Goal: Task Accomplishment & Management: Complete application form

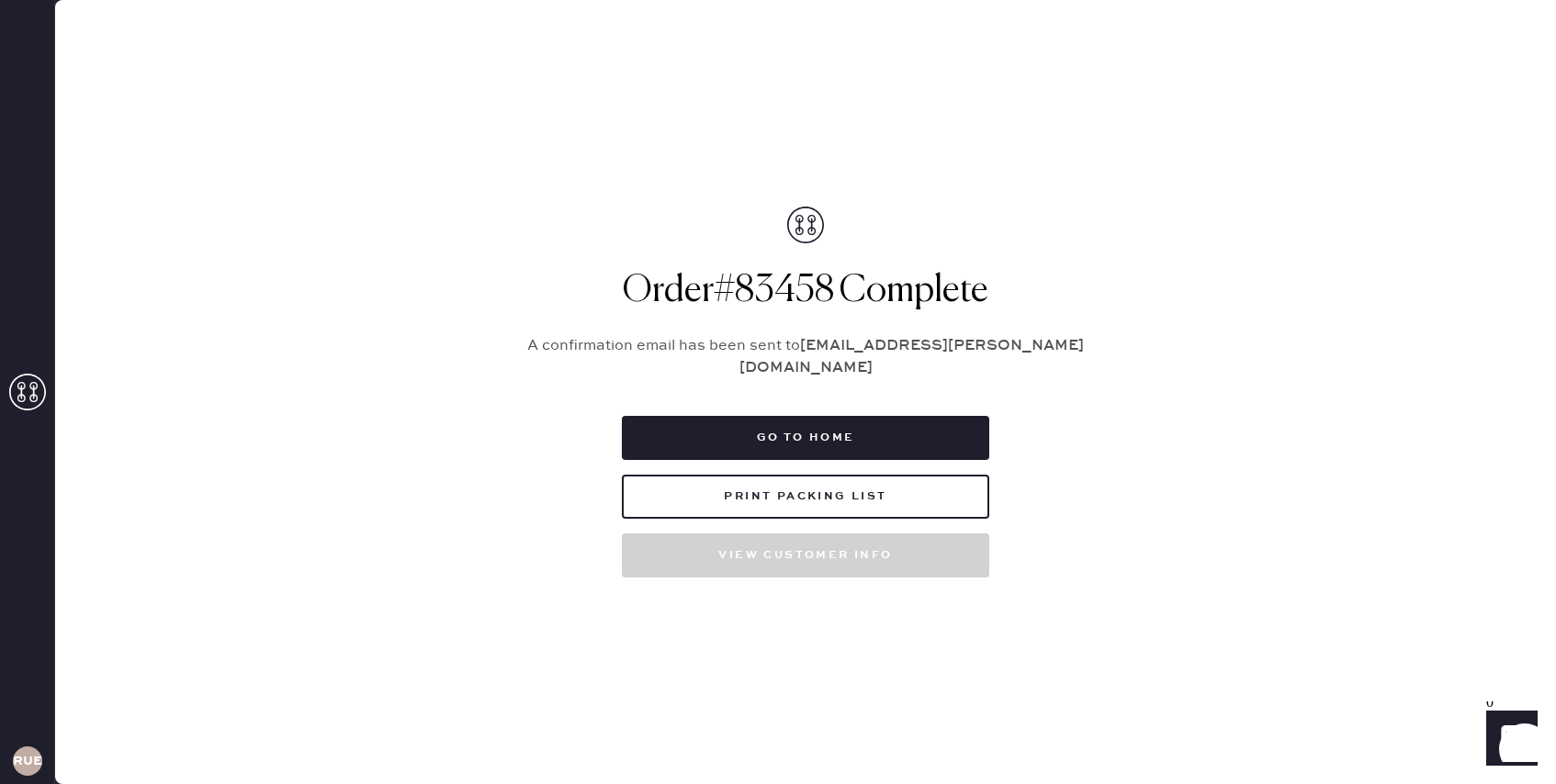
click at [27, 397] on icon at bounding box center [28, 392] width 37 height 37
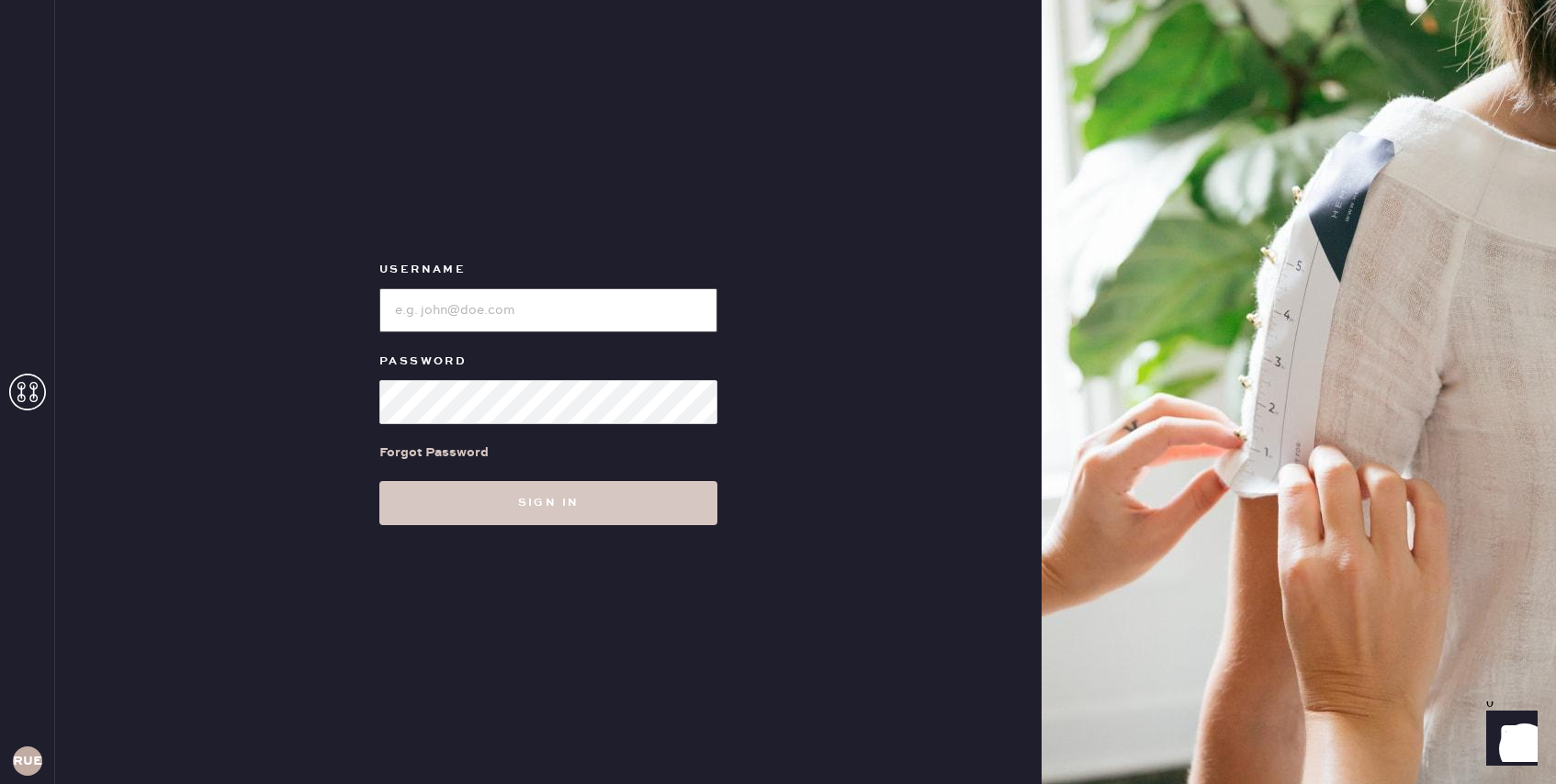
type input "reformationuppereastside"
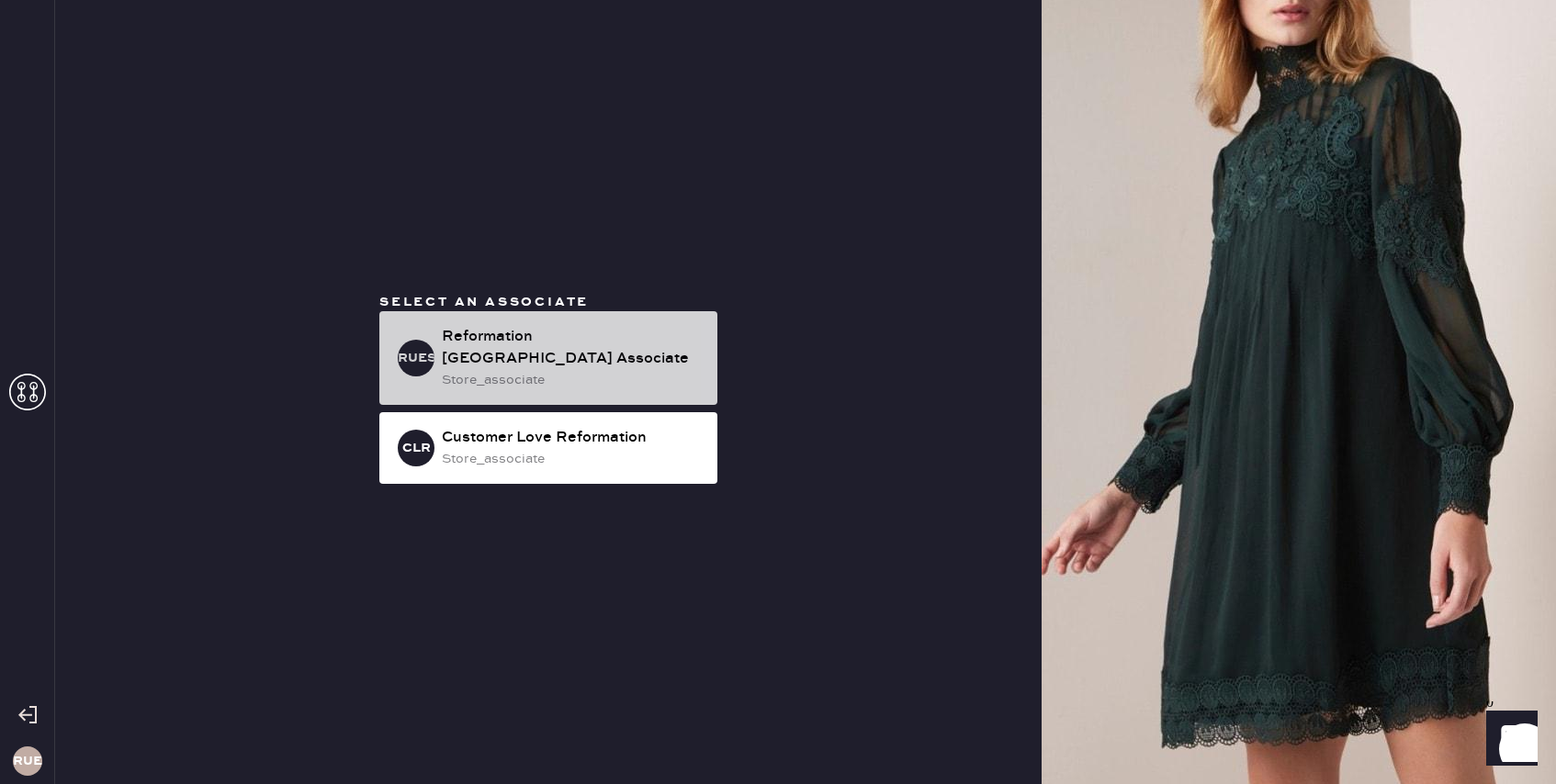
click at [662, 354] on div "Reformation [GEOGRAPHIC_DATA] Associate" at bounding box center [572, 349] width 261 height 44
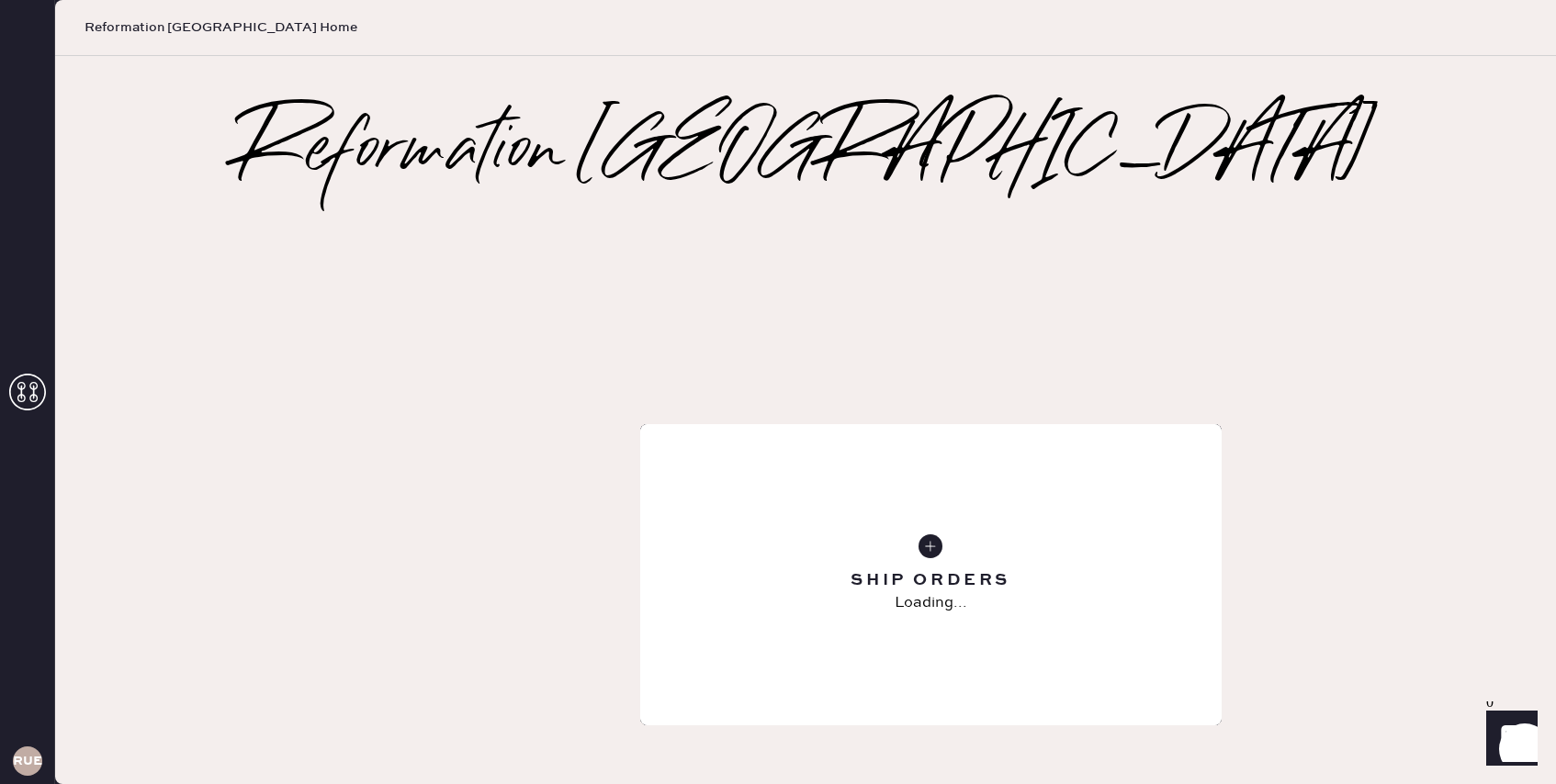
click at [899, 504] on icon at bounding box center [931, 536] width 65 height 65
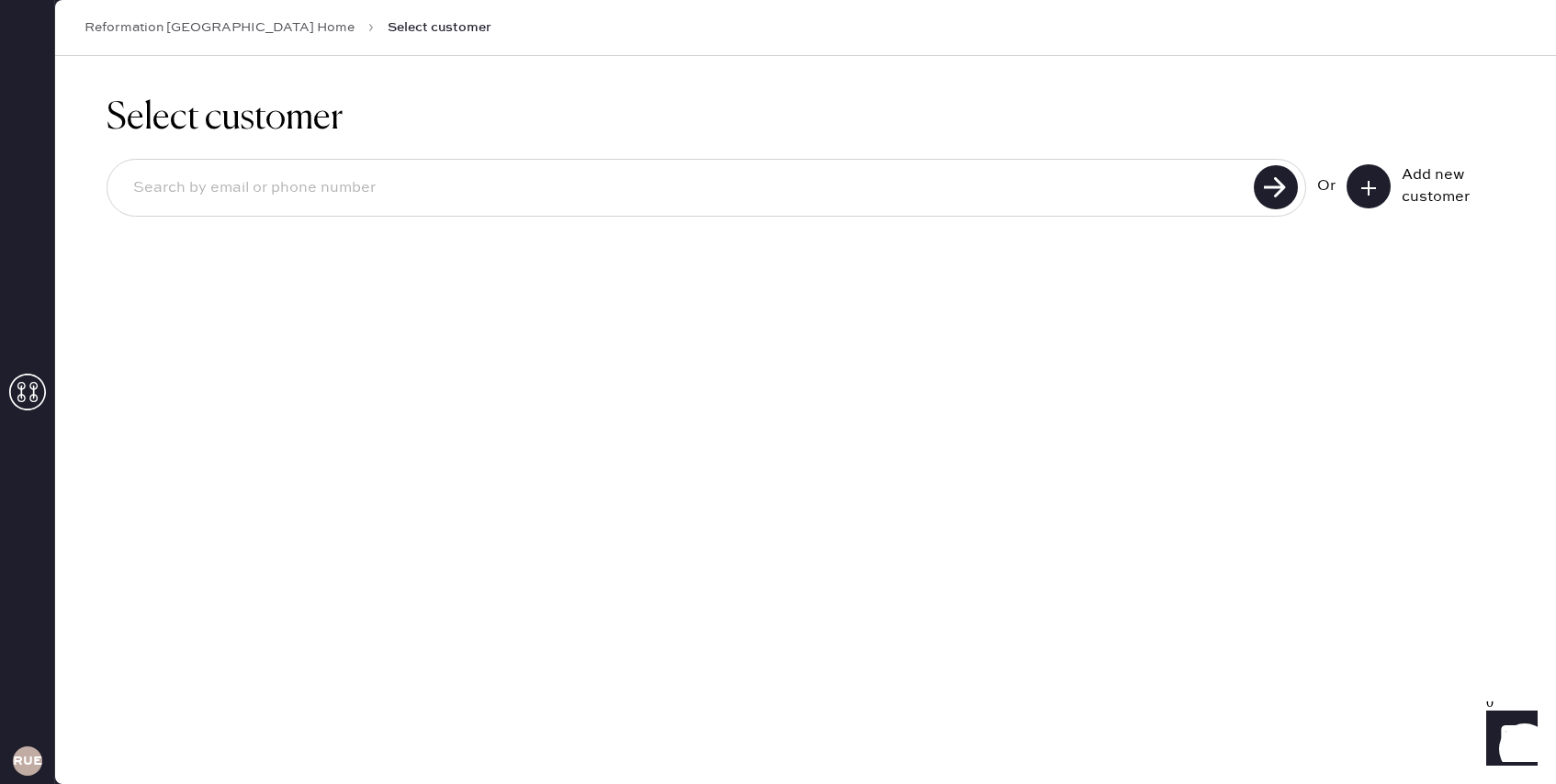
click at [1106, 194] on input at bounding box center [683, 189] width 1130 height 42
click at [1367, 198] on button at bounding box center [1369, 187] width 44 height 44
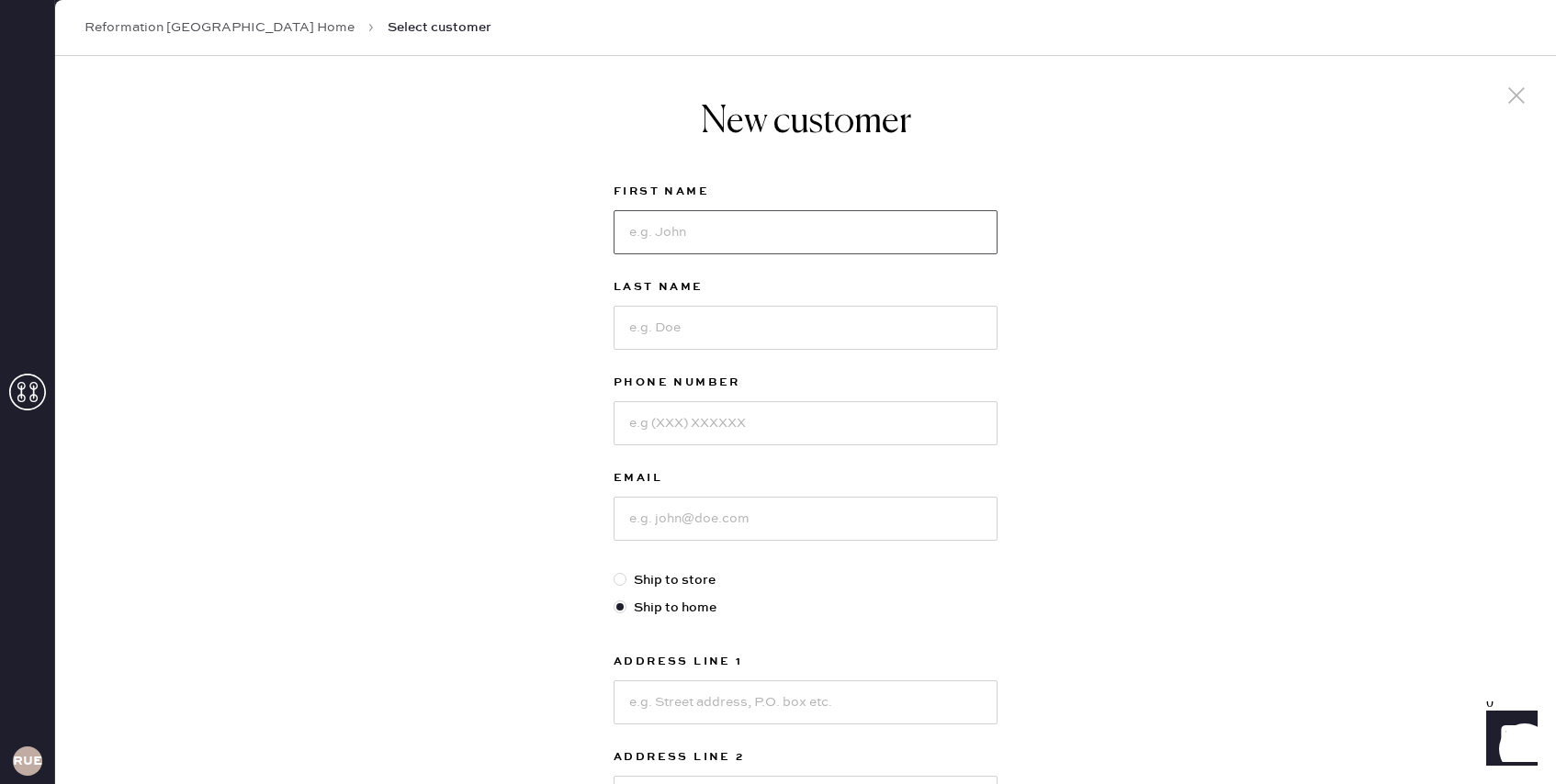
click at [723, 236] on input at bounding box center [805, 232] width 384 height 44
type input "[PERSON_NAME]"
type input "[GEOGRAPHIC_DATA]"
type input "8605580220"
type input "[EMAIL_ADDRESS][DOMAIN_NAME]"
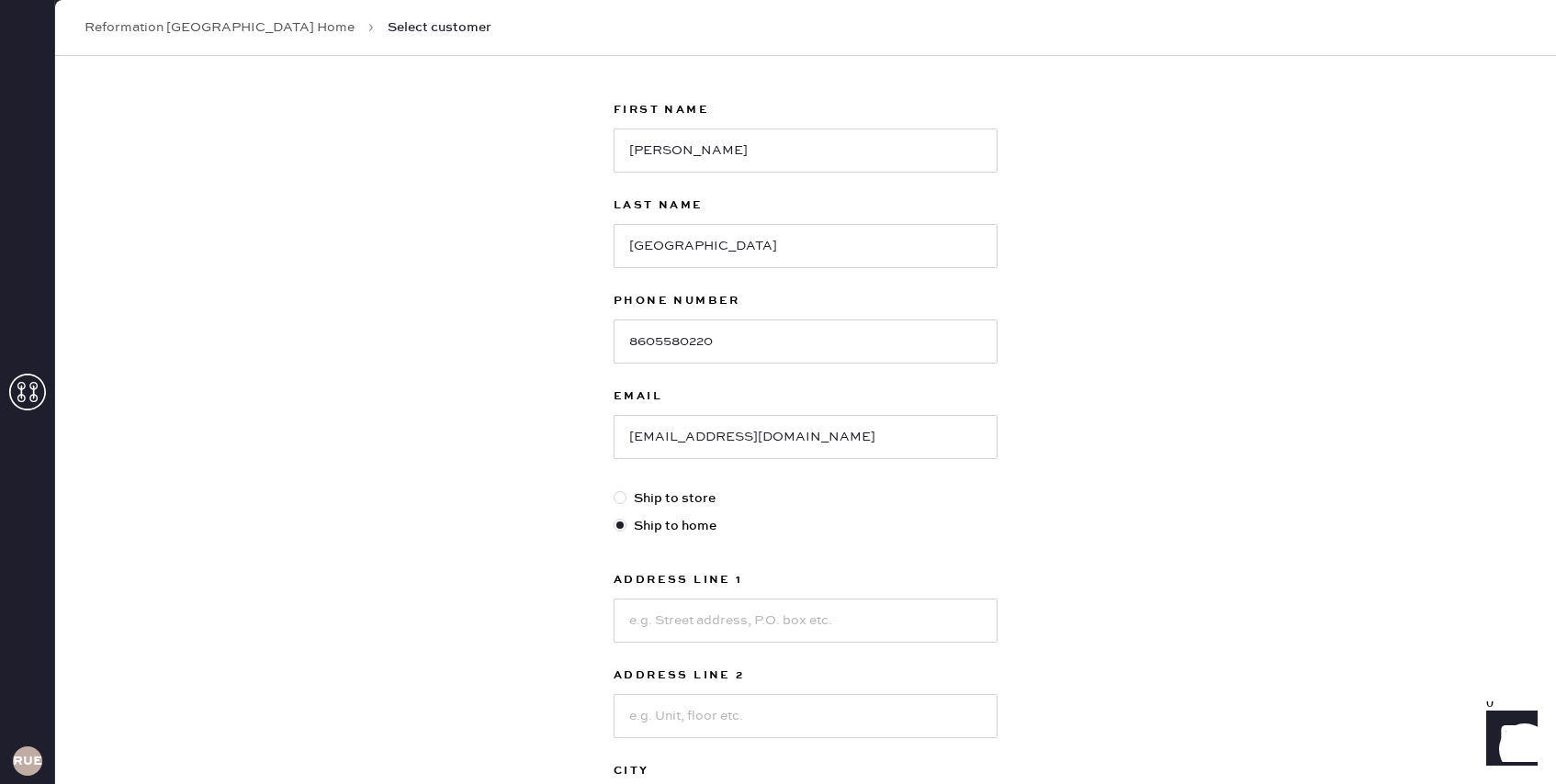
scroll to position [99, 0]
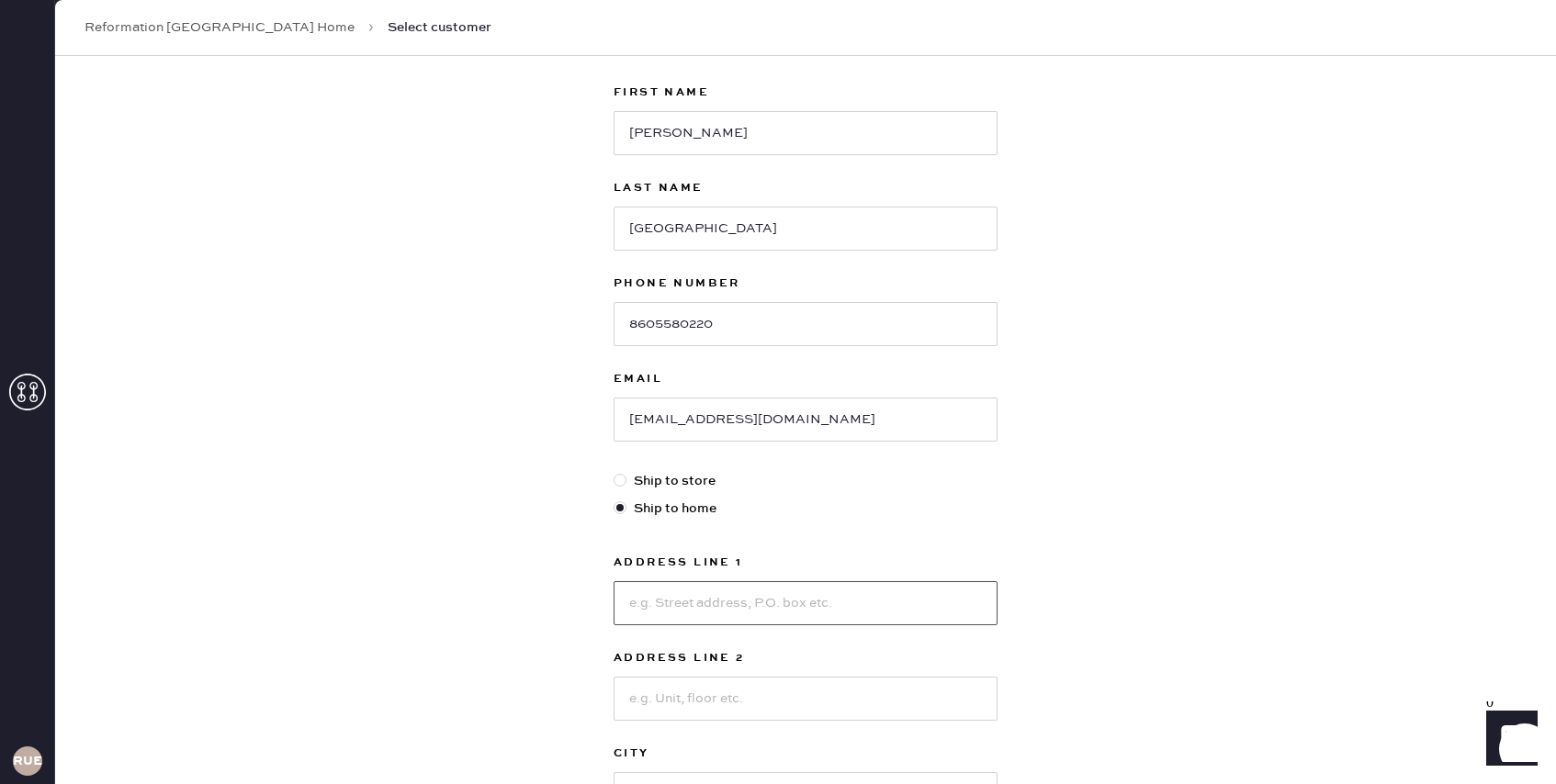
click at [637, 617] on input at bounding box center [805, 604] width 384 height 44
type input "[STREET_ADDRESS]"
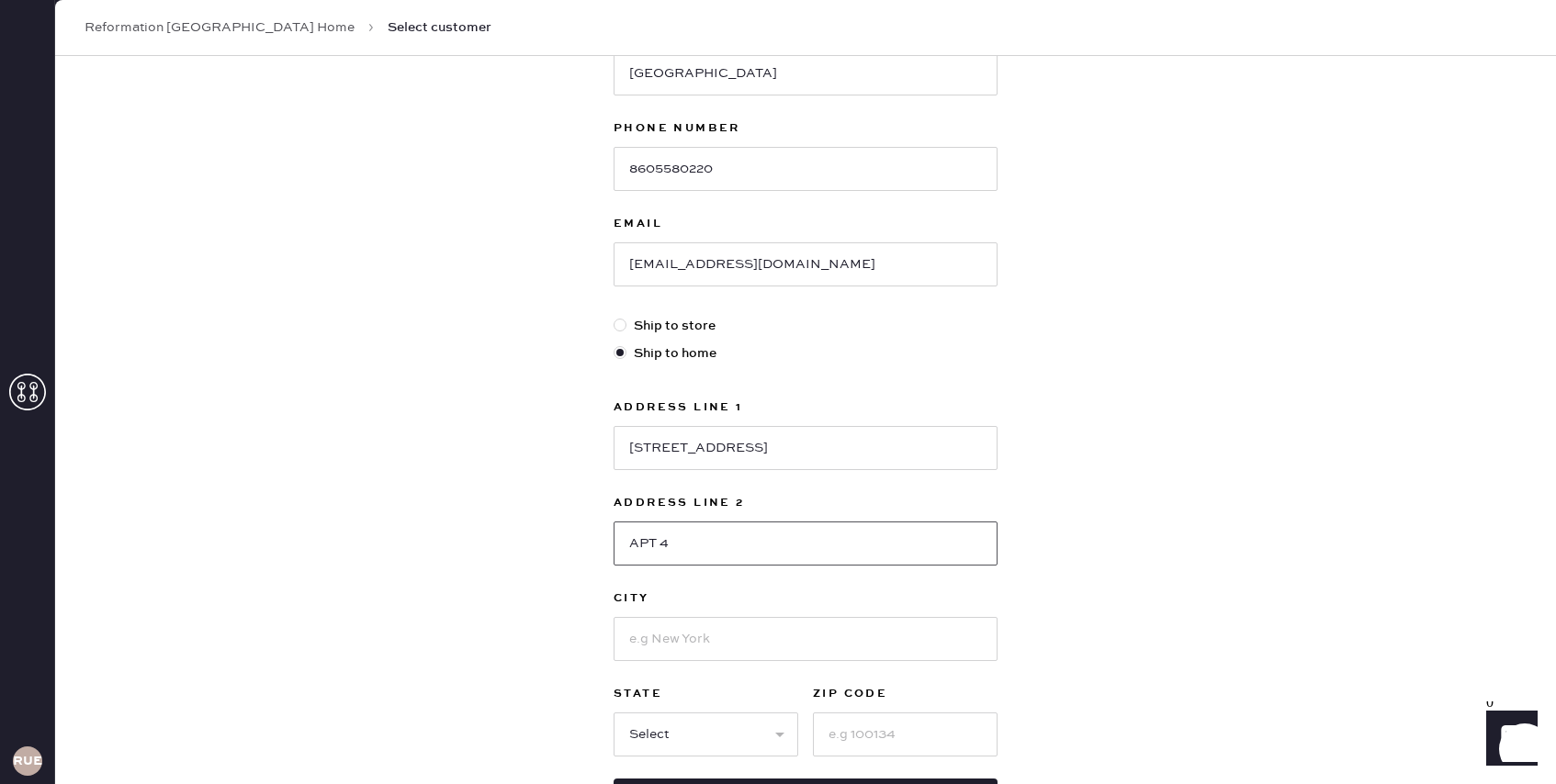
scroll to position [310, 0]
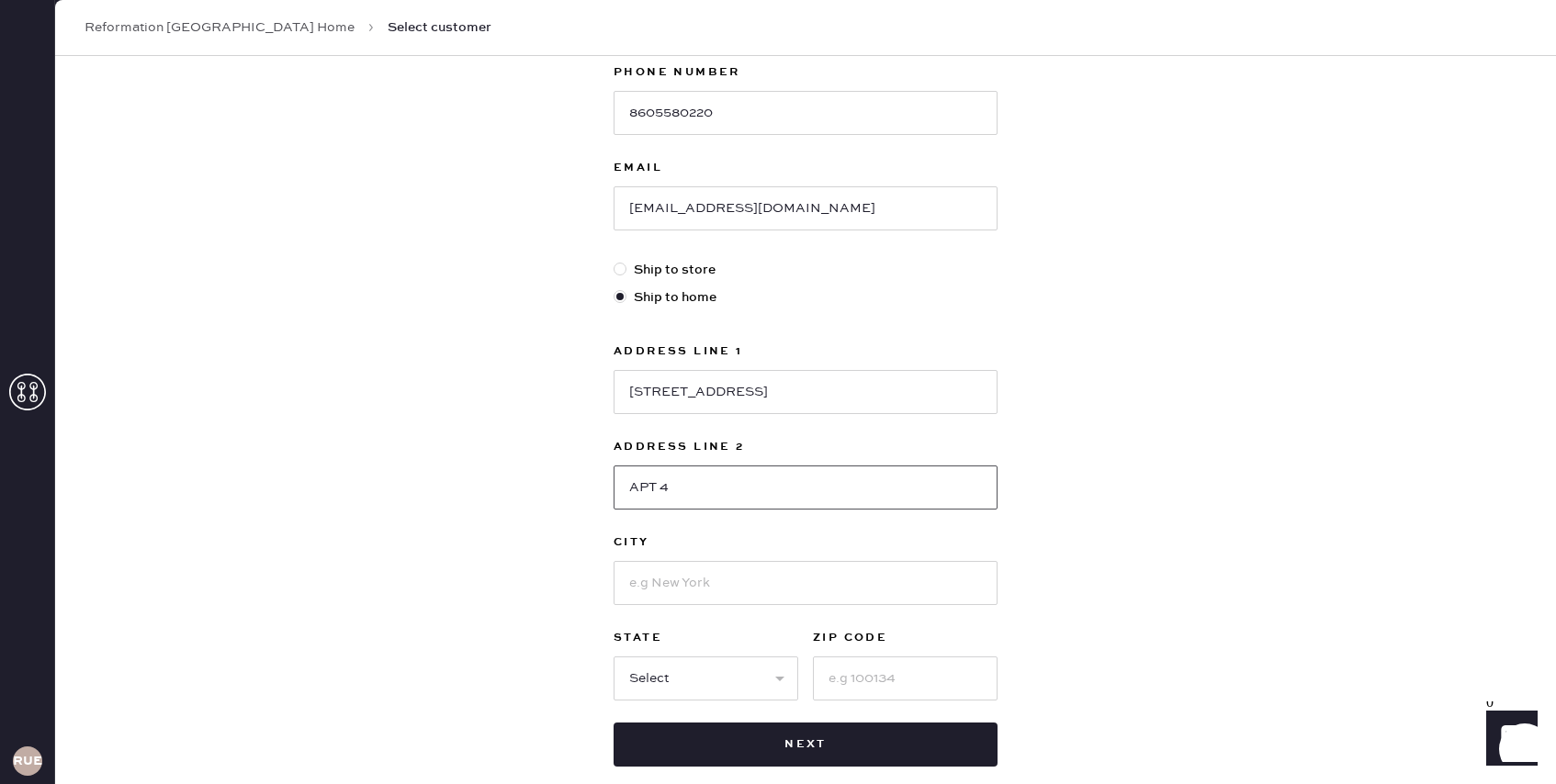
type input "APT 4"
click at [610, 595] on div "New customer First Name [PERSON_NAME] Last Name [PERSON_NAME] Phone Number [PHO…" at bounding box center [805, 278] width 413 height 1065
click at [643, 588] on input at bounding box center [805, 584] width 384 height 44
type input "New"
click at [587, 398] on div "New customer First Name [PERSON_NAME] Last Name [PERSON_NAME] Phone Number [PHO…" at bounding box center [805, 315] width 1501 height 1138
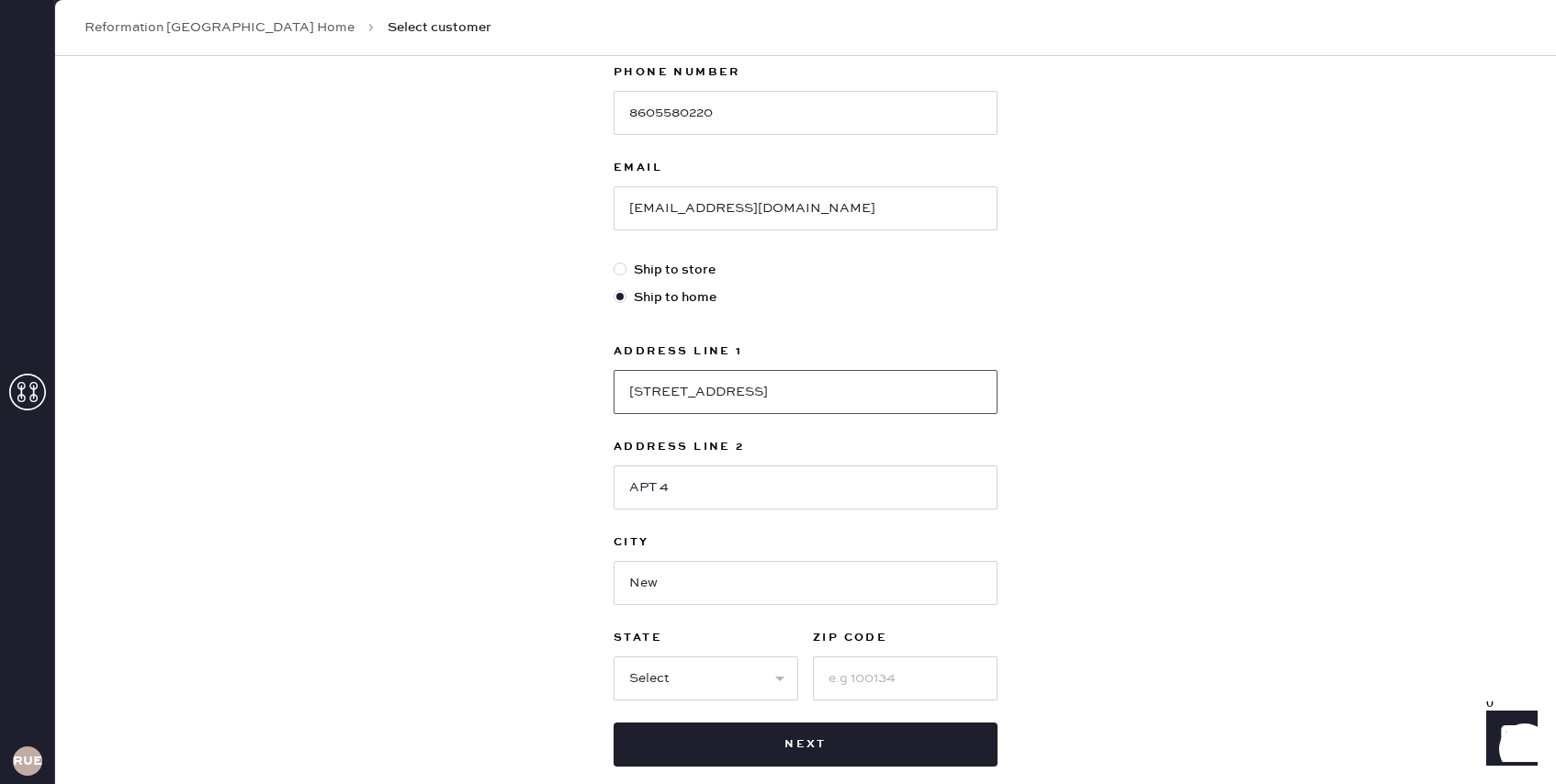
click at [696, 407] on input "[STREET_ADDRESS]" at bounding box center [805, 392] width 384 height 44
type input "14 Skiff Ln"
type input "Mystic"
select select "CT"
click at [855, 645] on label "ZIP Code" at bounding box center [906, 638] width 185 height 22
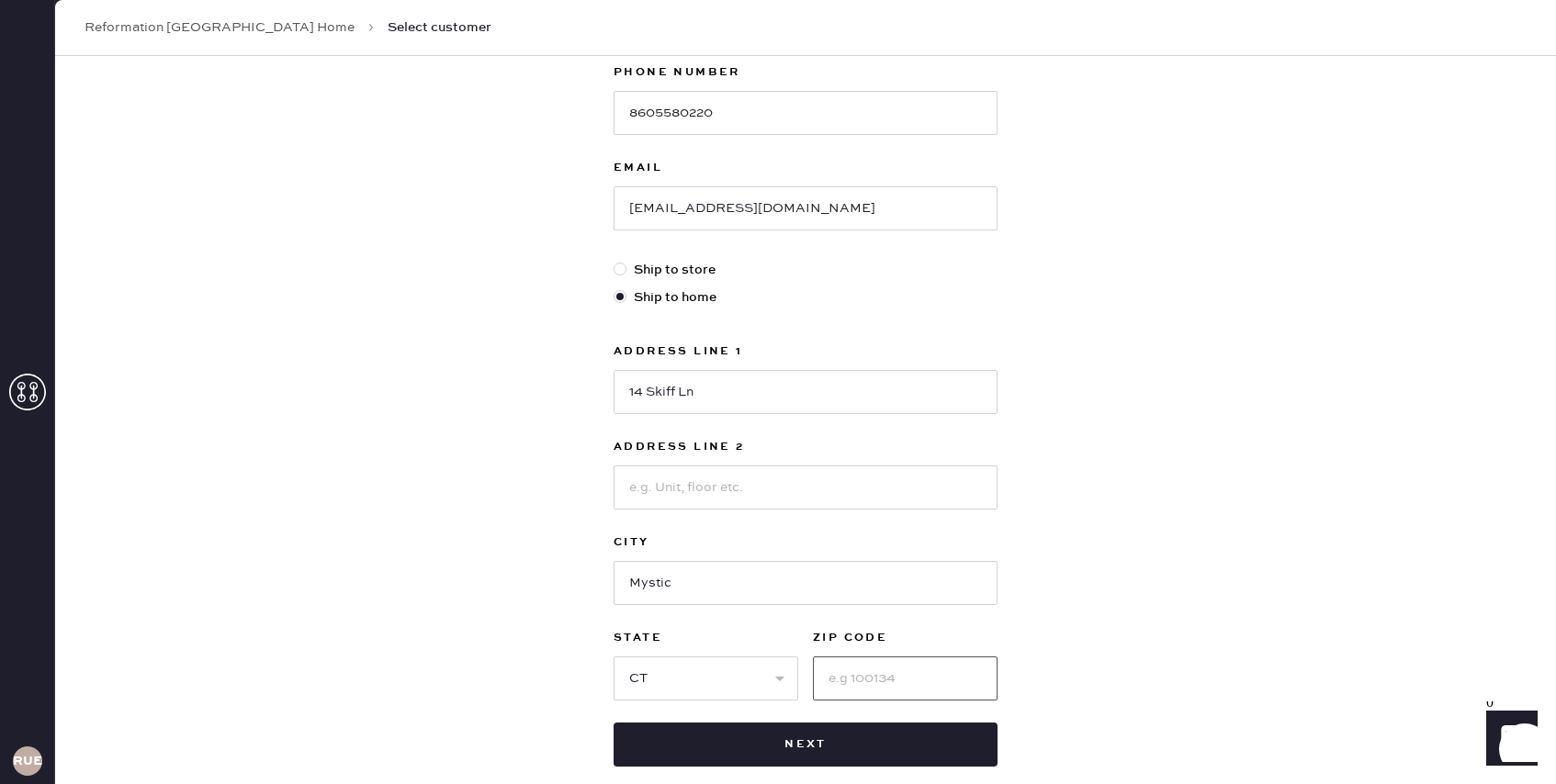
click at [848, 670] on input at bounding box center [906, 679] width 185 height 44
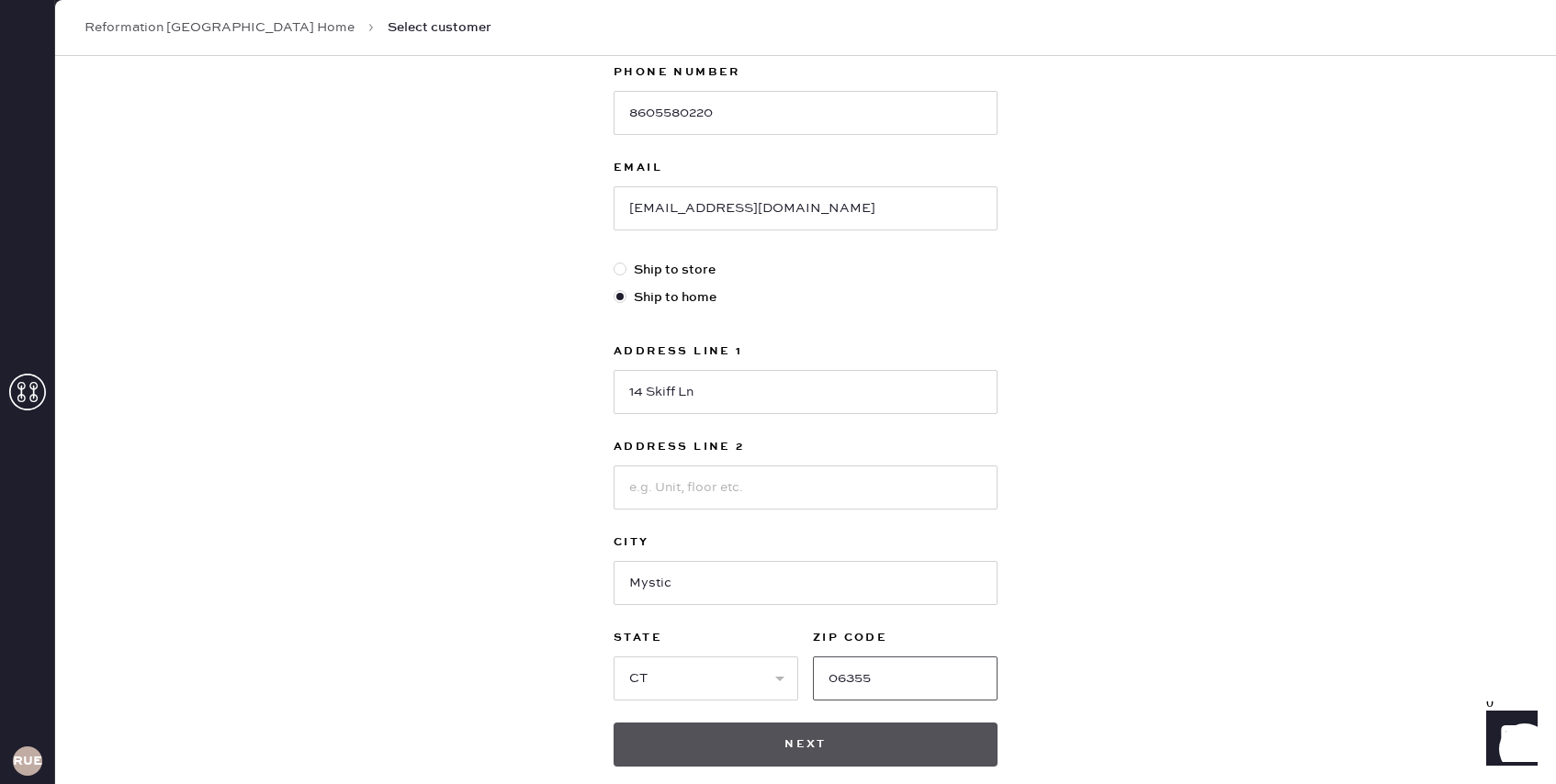
type input "06355"
click at [799, 746] on button "Next" at bounding box center [805, 745] width 384 height 44
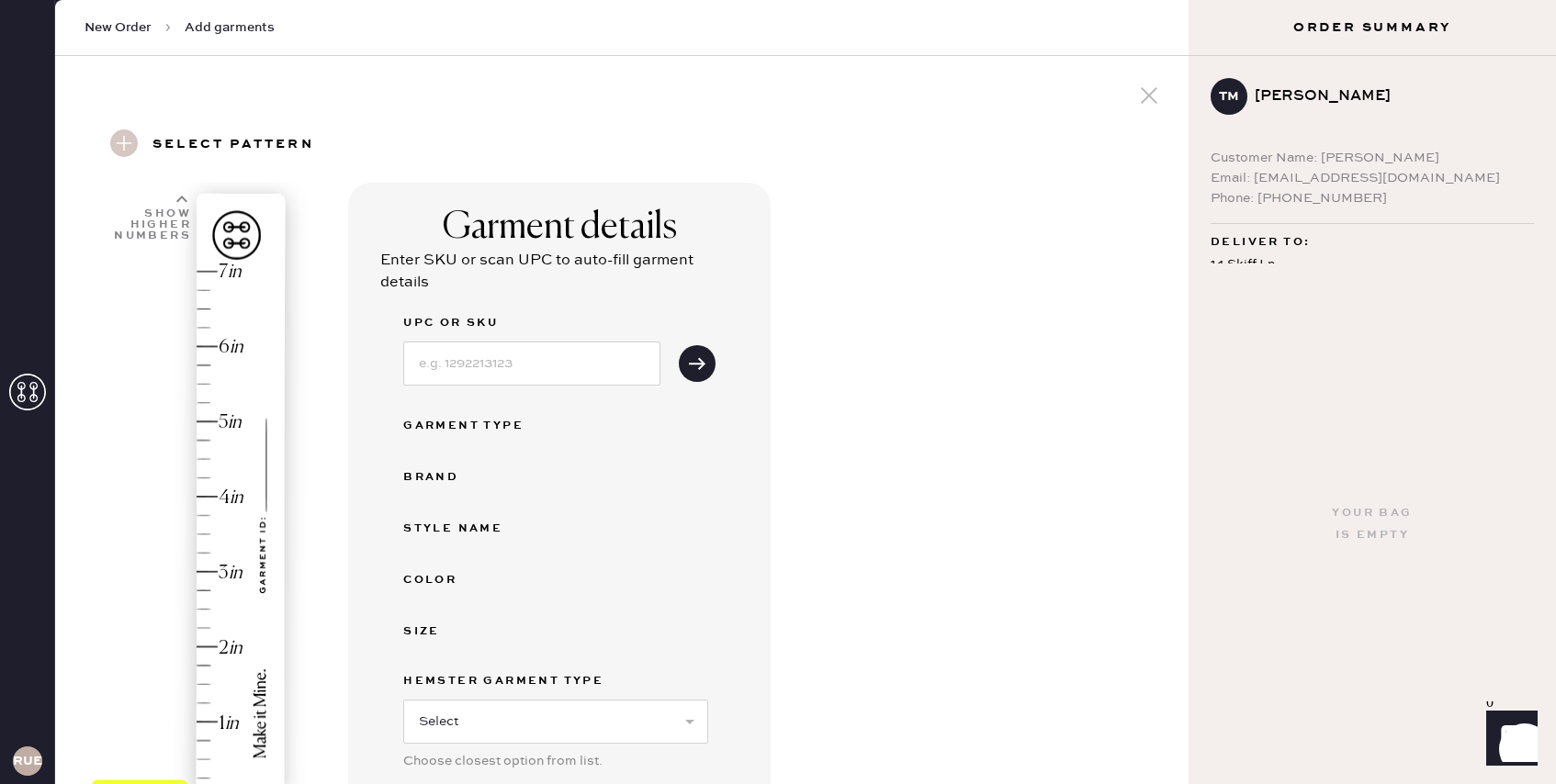
scroll to position [45, 0]
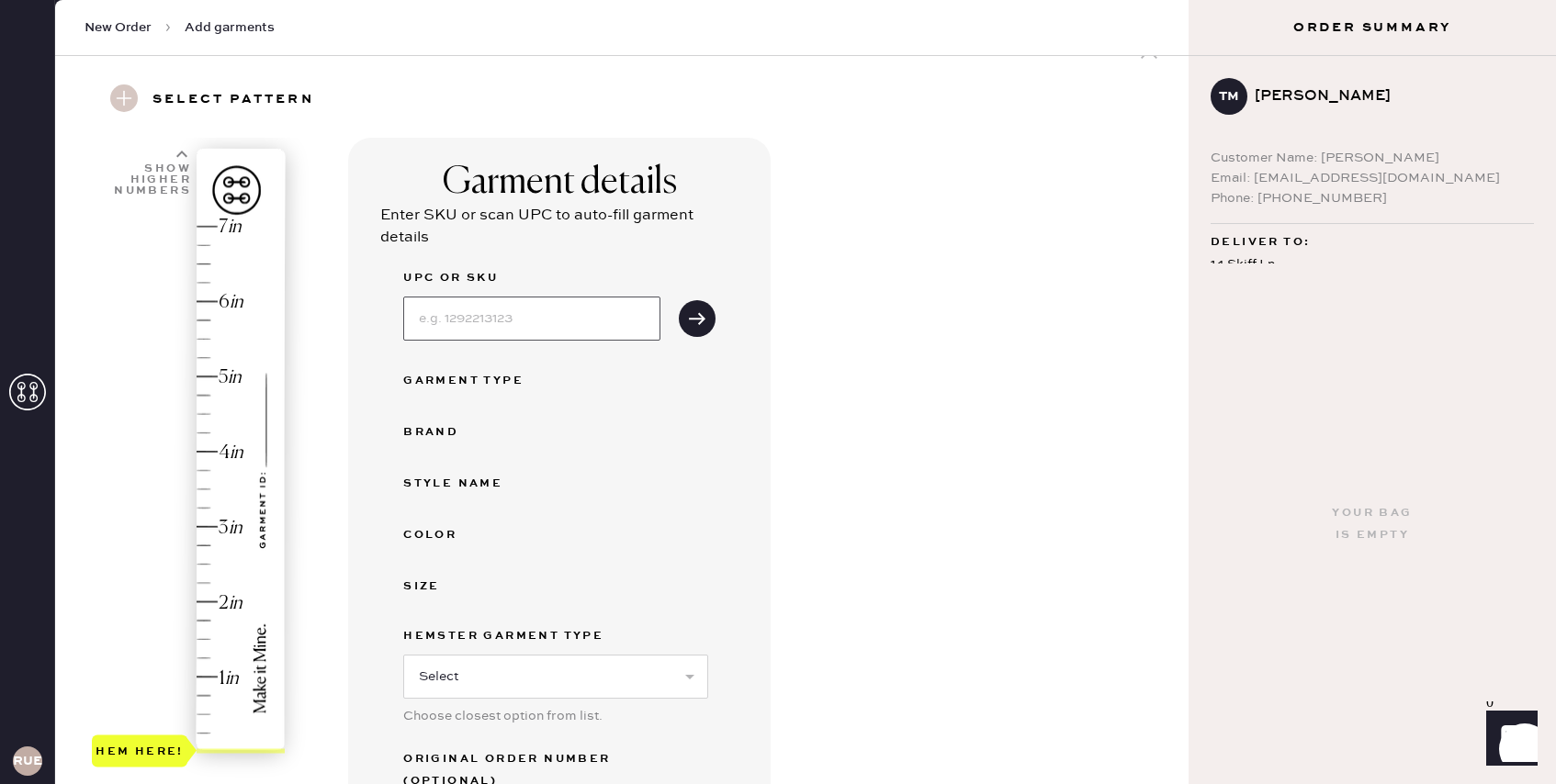
click at [528, 323] on input at bounding box center [532, 319] width 257 height 44
click at [451, 660] on select "Select Basic Skirt Jeans Leggings Pants Shorts Basic Sleeved Dress Basic Sleeve…" at bounding box center [556, 677] width 305 height 44
select select "4"
click at [498, 321] on input at bounding box center [532, 319] width 257 height 44
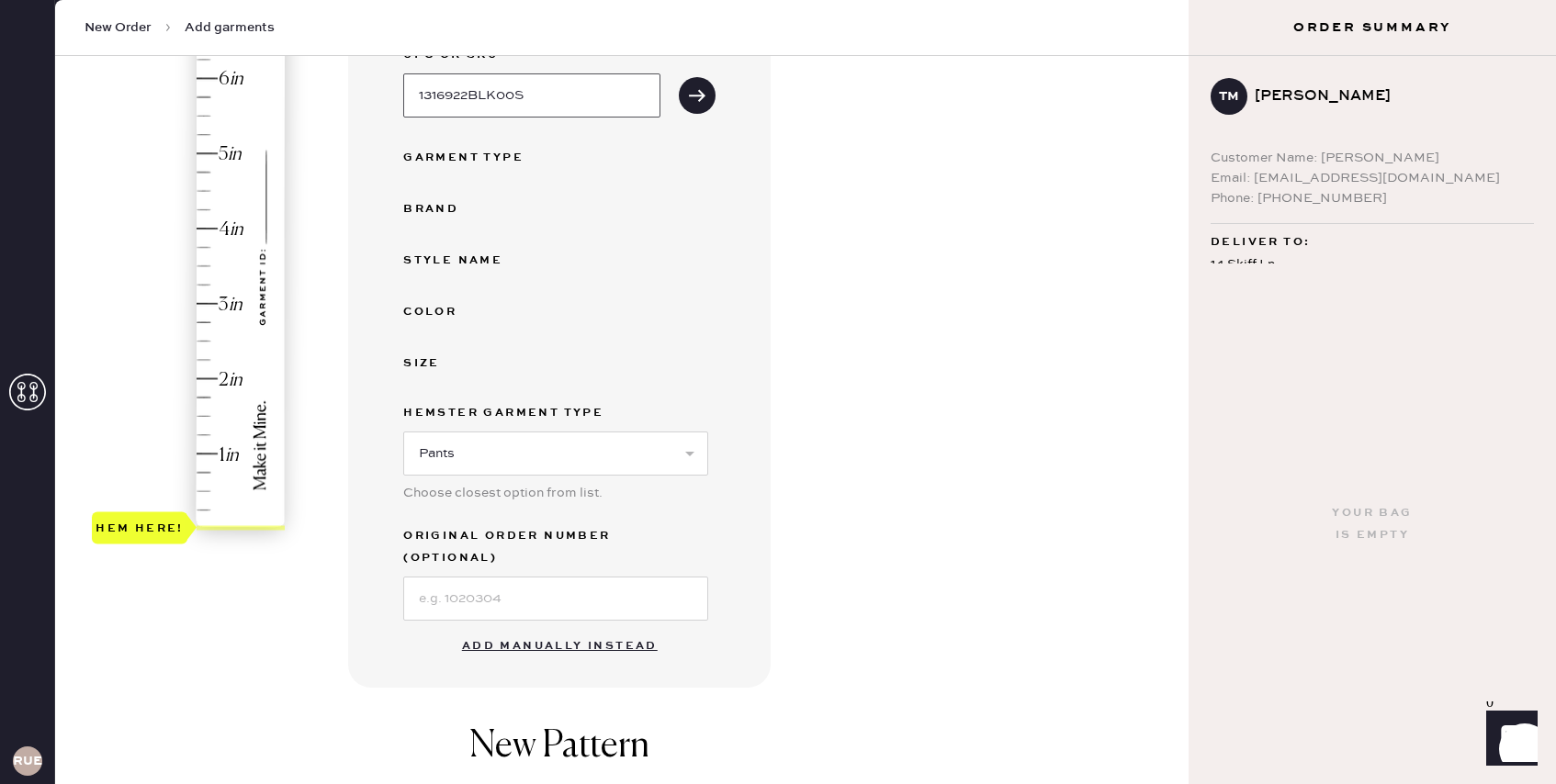
scroll to position [502, 0]
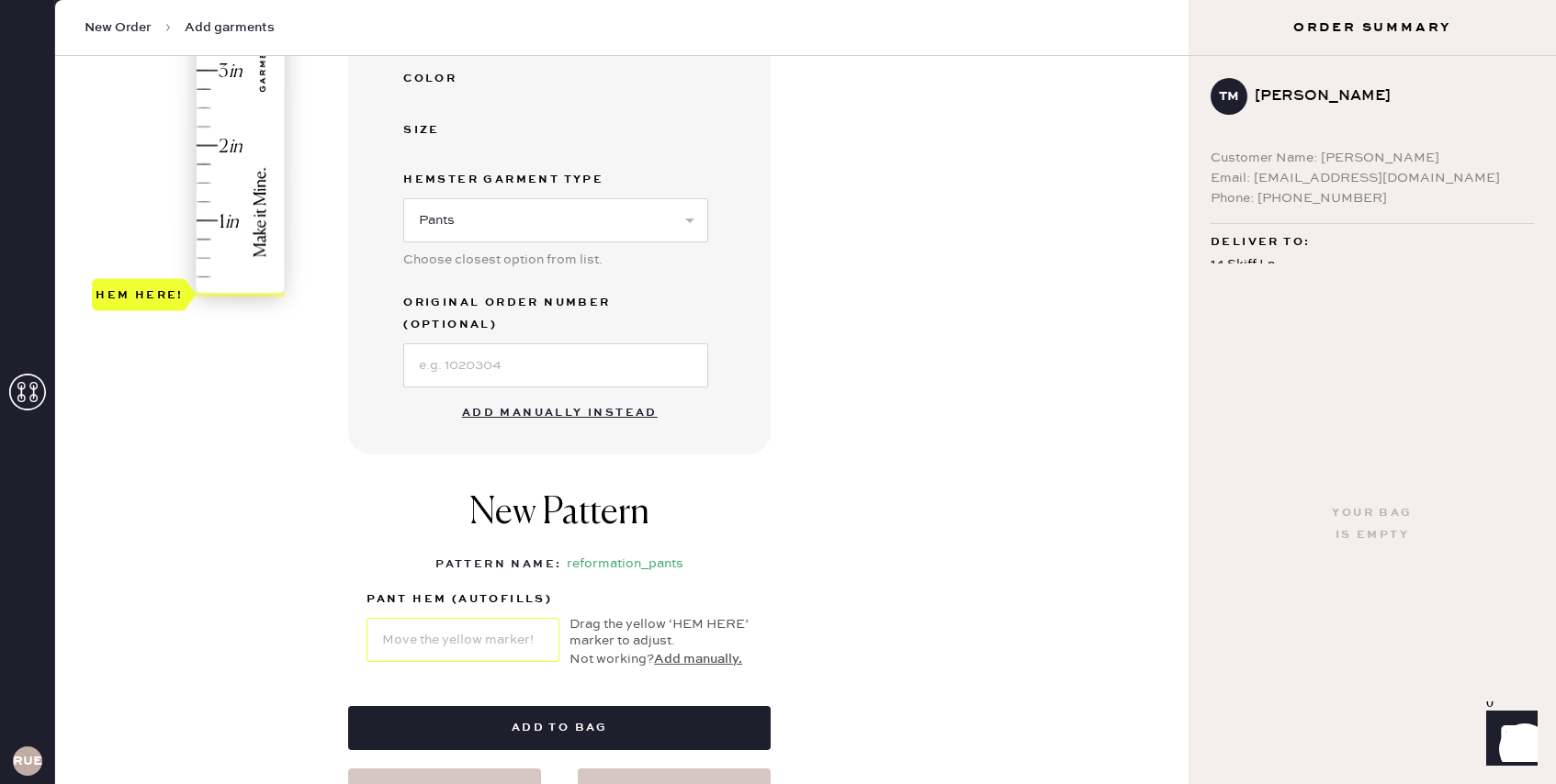
type input "1316922BLK00S"
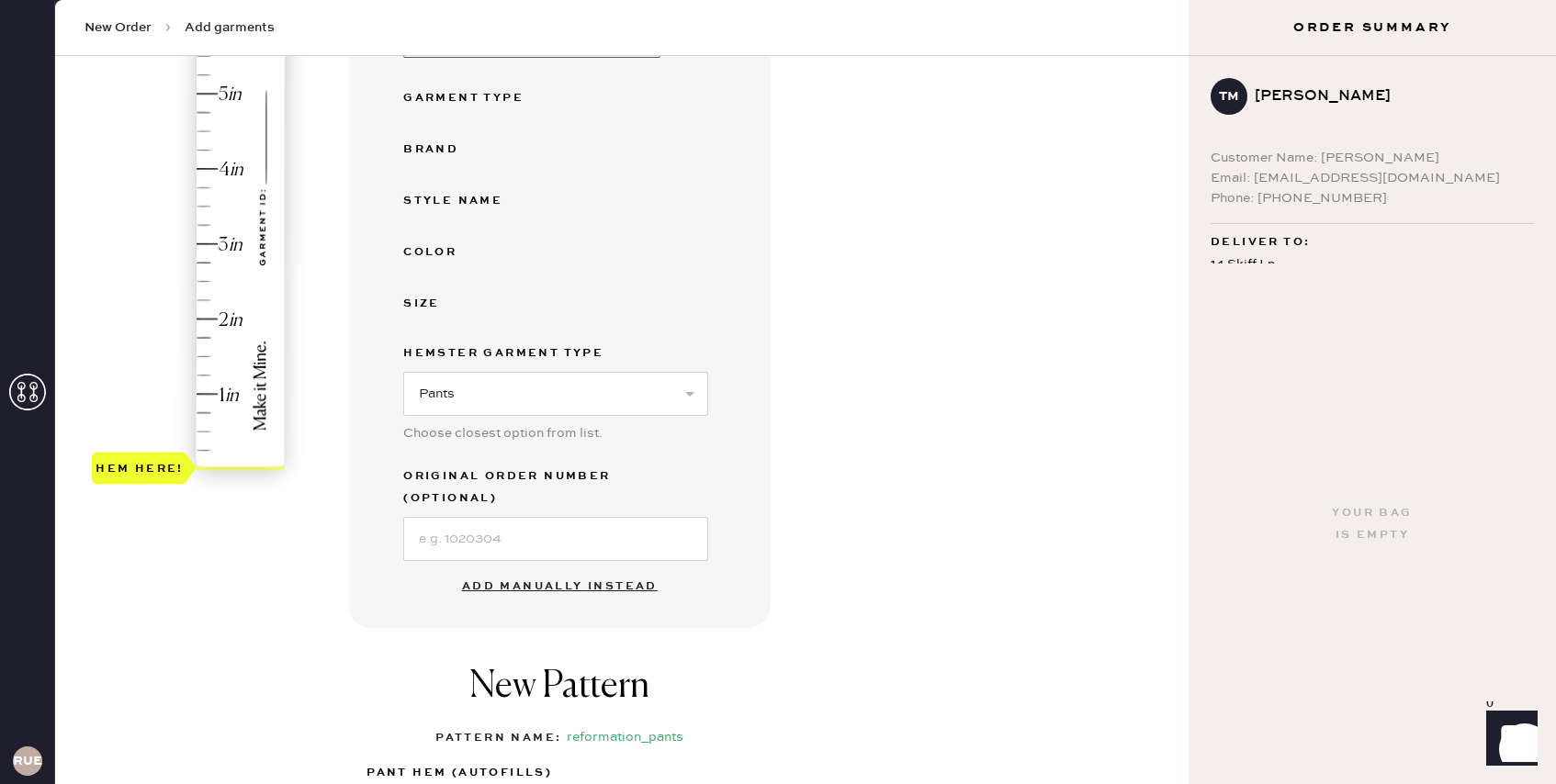
scroll to position [281, 0]
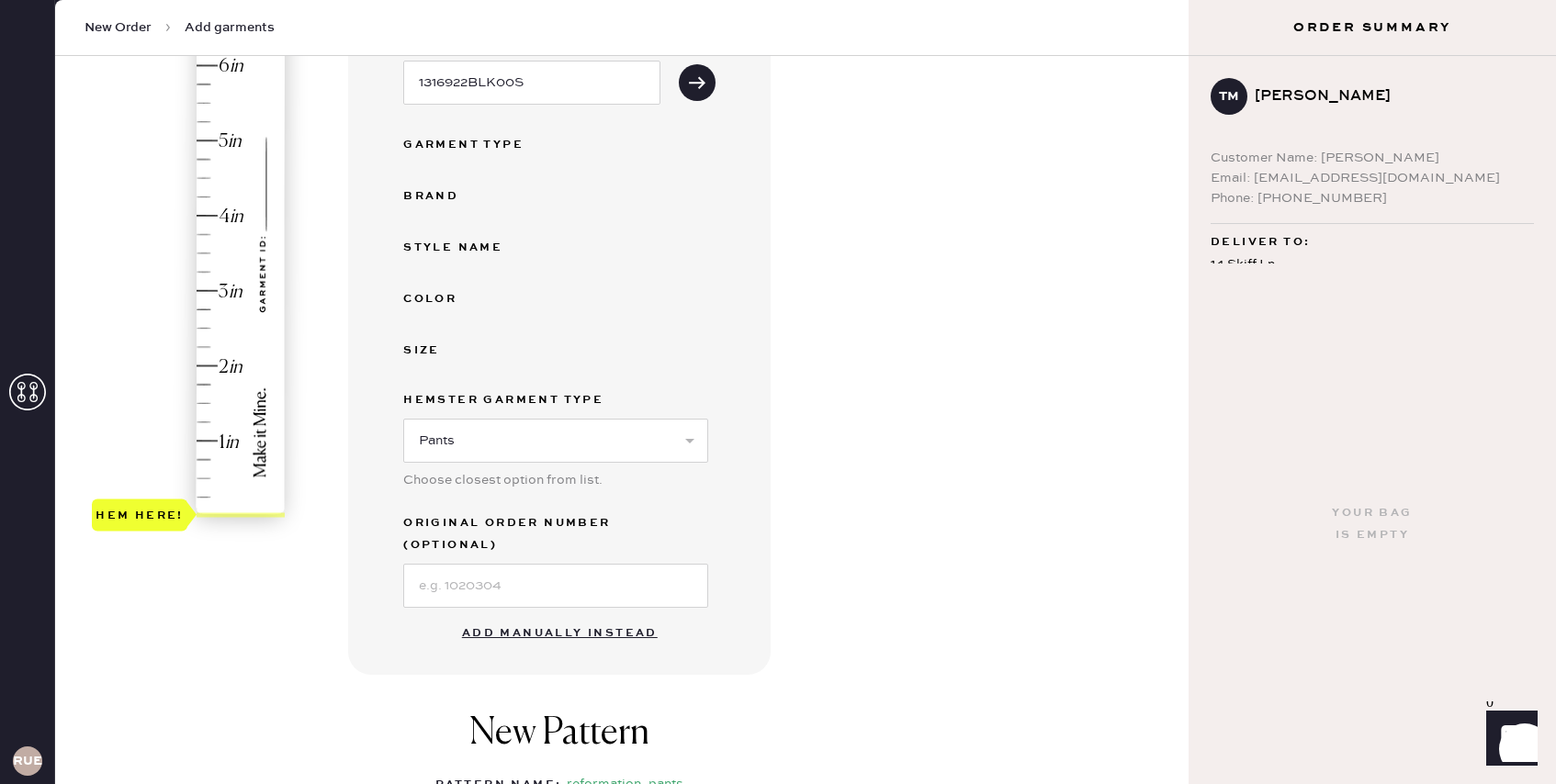
click at [504, 615] on button "Add manually instead" at bounding box center [560, 634] width 218 height 37
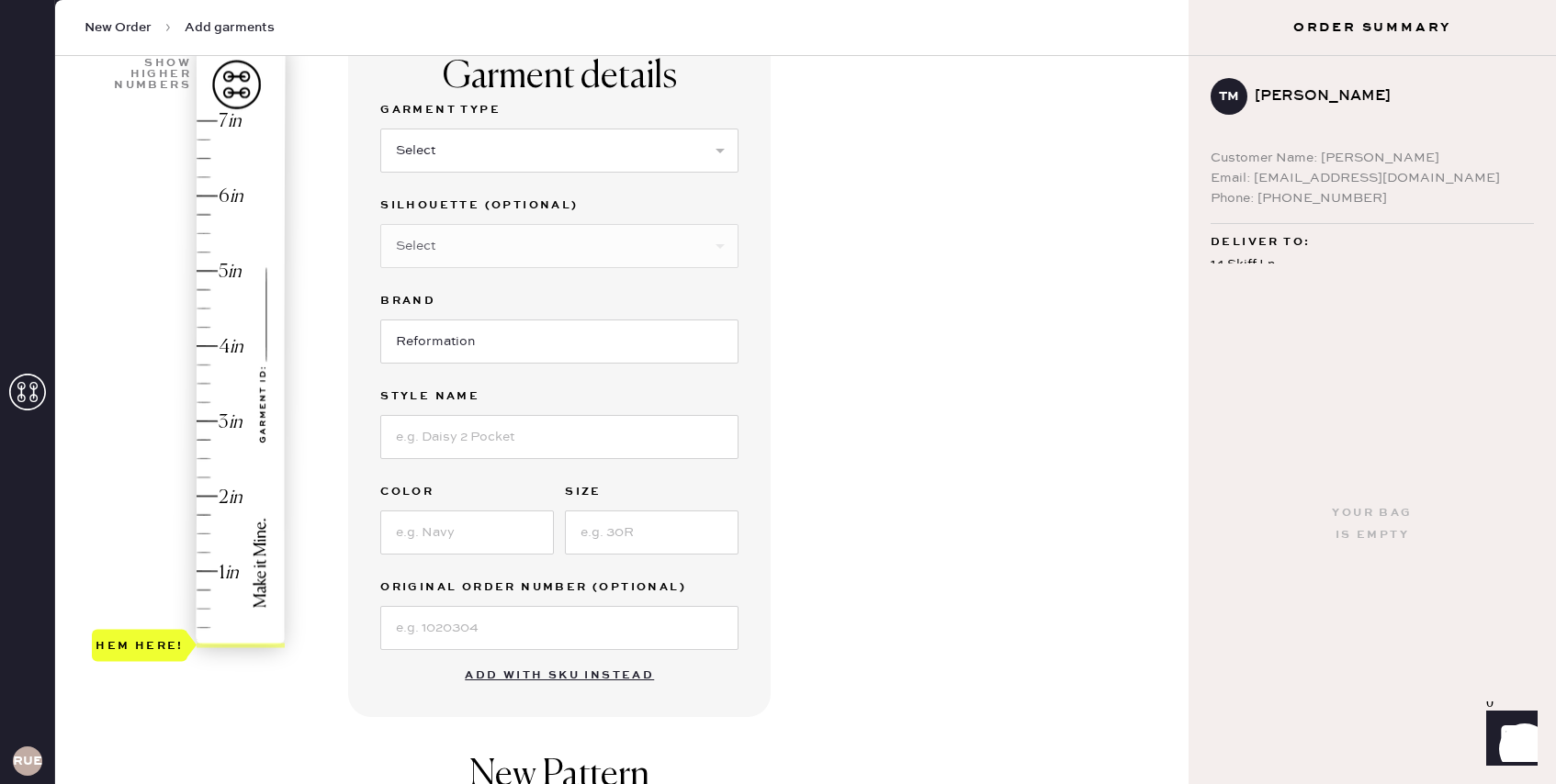
scroll to position [97, 0]
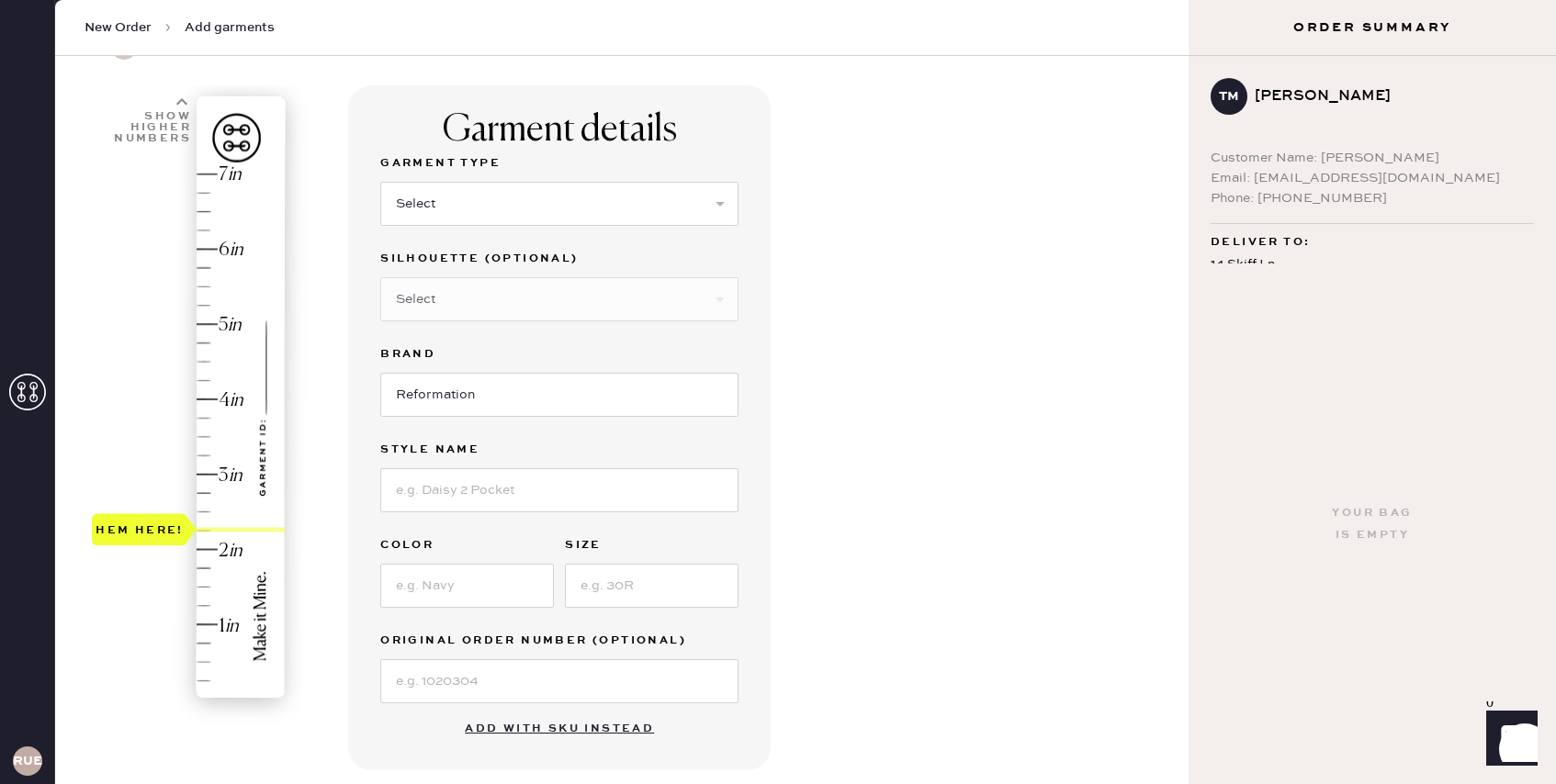
type input "2"
drag, startPoint x: 130, startPoint y: 708, endPoint x: 131, endPoint y: 562, distance: 146.0
click at [131, 562] on div "Hem here!" at bounding box center [139, 548] width 95 height 32
click at [585, 213] on select "Select Basic Skirt Jeans Leggings Pants Shorts Basic Sleeved Dress Basic Sleeve…" at bounding box center [560, 204] width 358 height 44
select select "4"
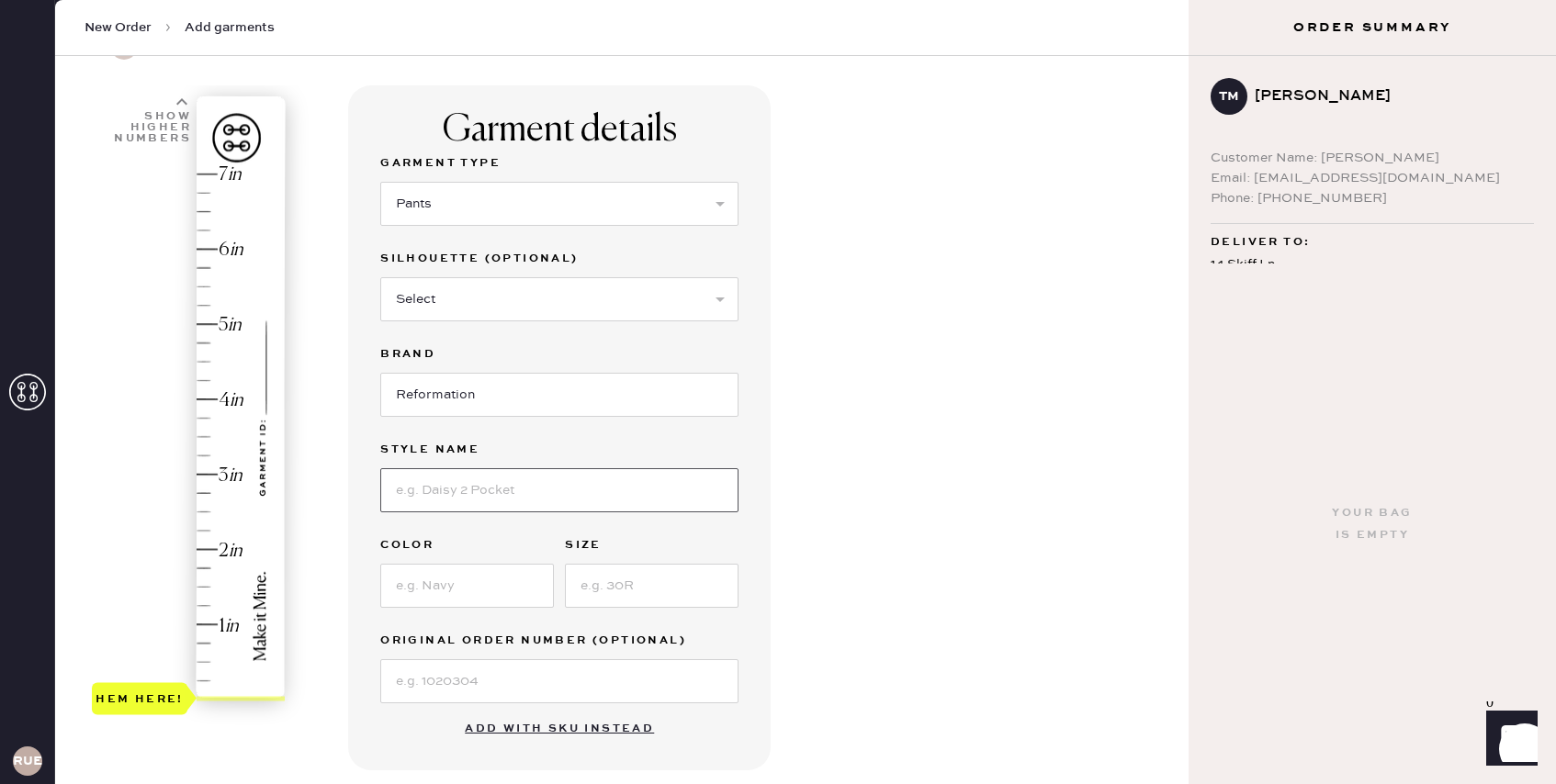
click at [548, 495] on input at bounding box center [560, 490] width 358 height 44
type input "[PERSON_NAME] Satin Mid Rise Pants"
click at [487, 601] on input at bounding box center [467, 586] width 173 height 44
type input "Midnight"
click at [625, 588] on input at bounding box center [651, 586] width 173 height 44
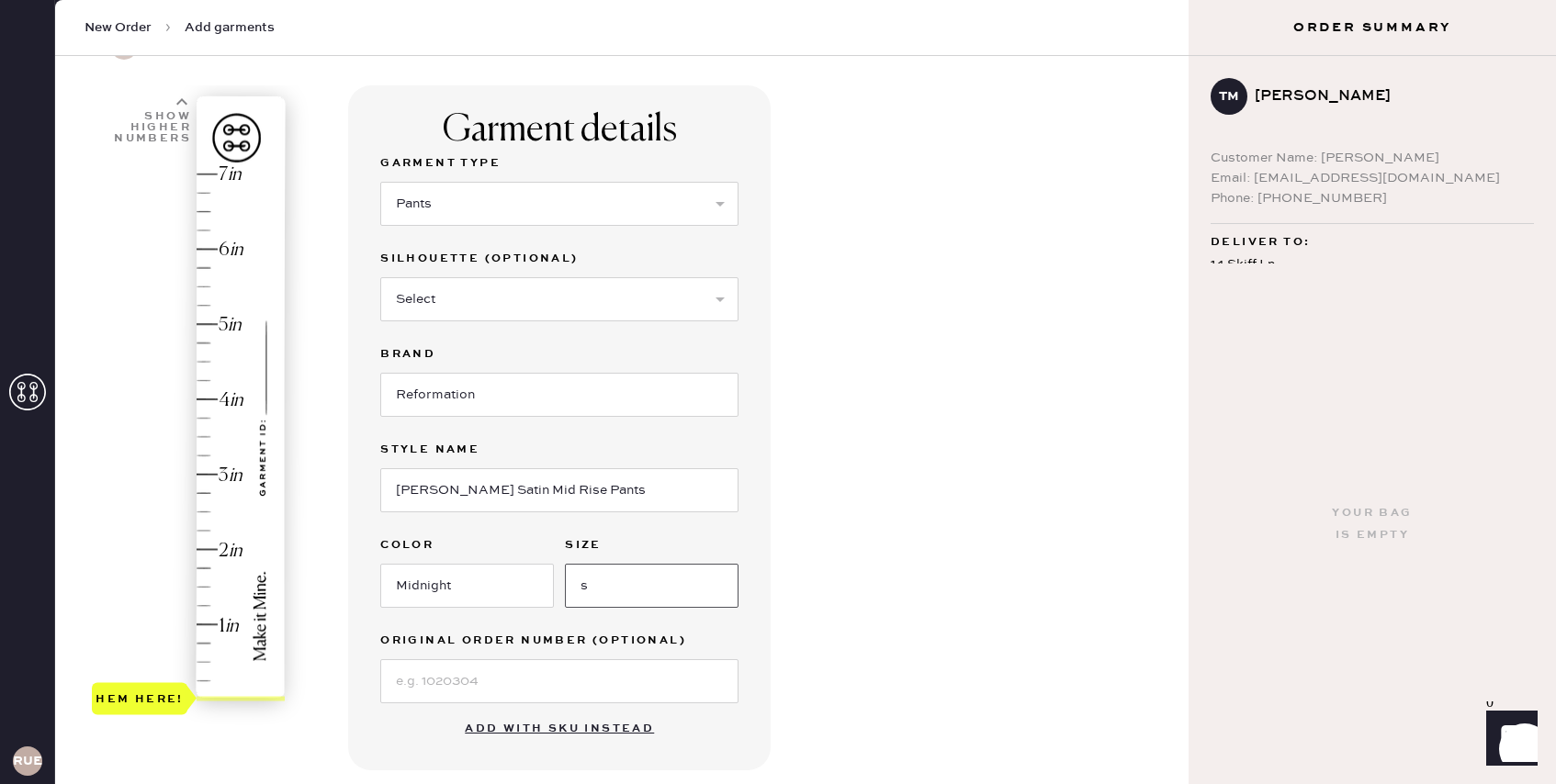
type input "s"
click at [764, 526] on div "Garment details Garment Type Select Basic Skirt Jeans Leggings Pants Shorts Bas…" at bounding box center [559, 428] width 423 height 685
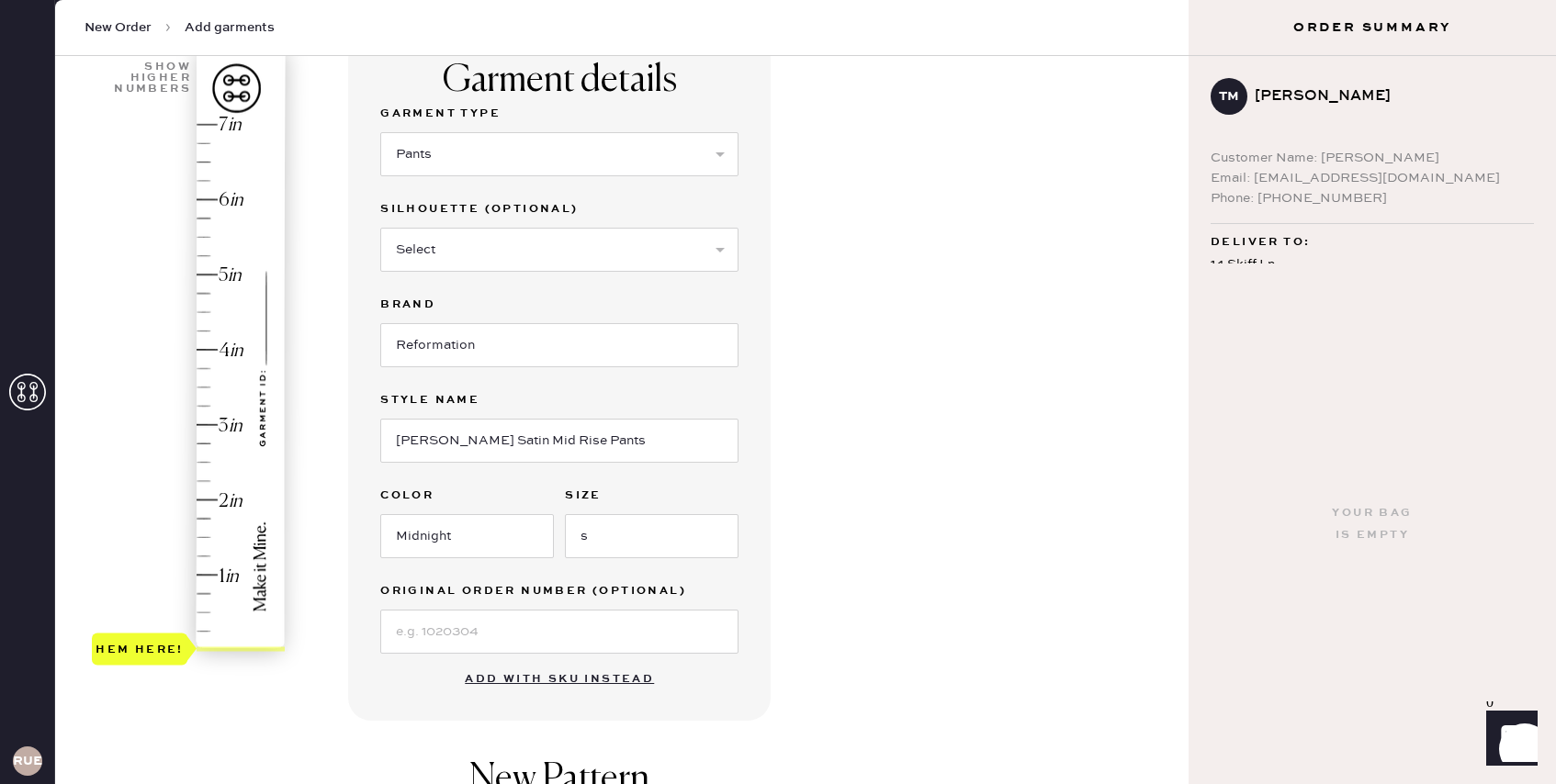
scroll to position [182, 0]
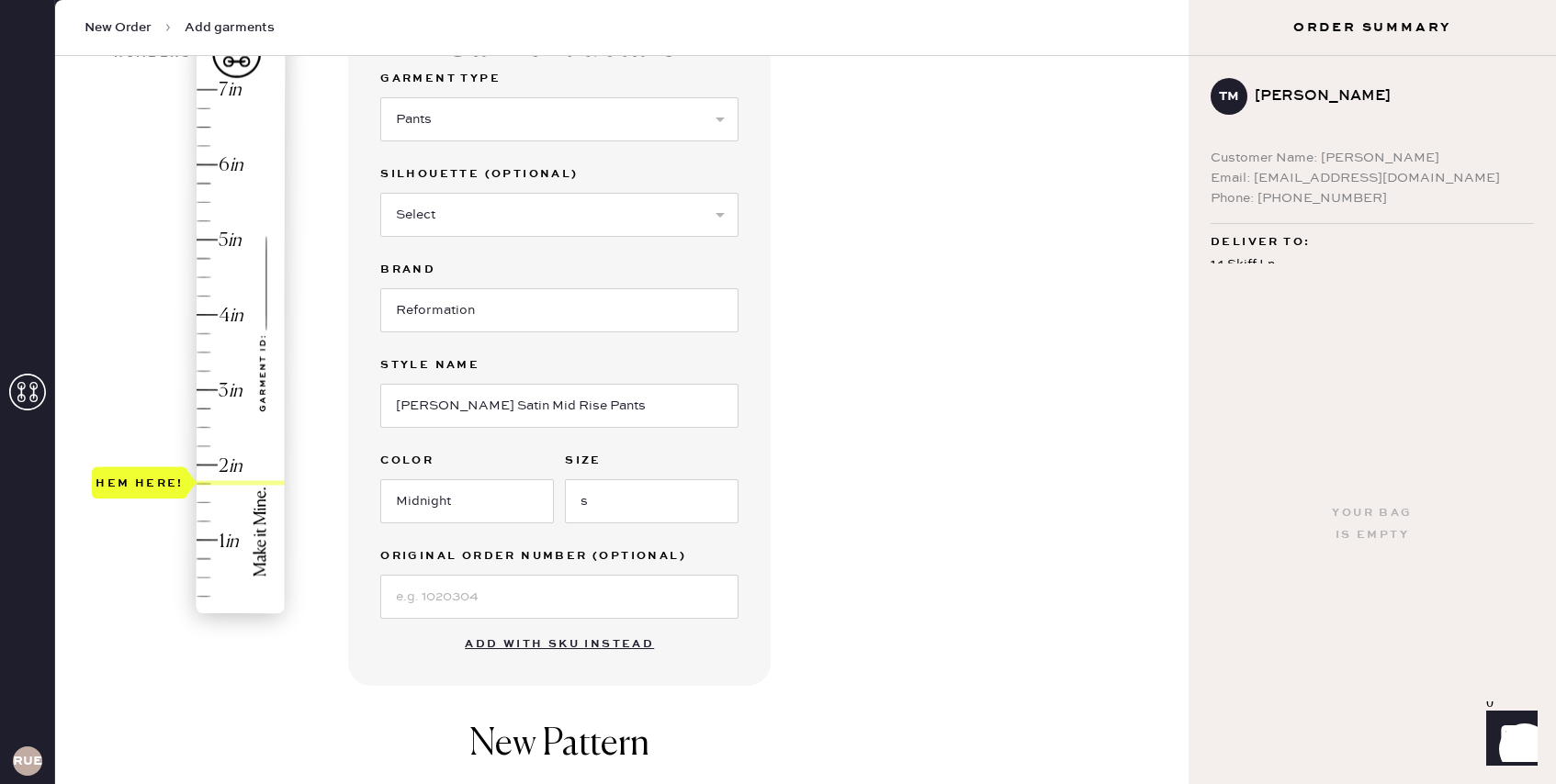
type input "2"
drag, startPoint x: 152, startPoint y: 612, endPoint x: 147, endPoint y: 469, distance: 143.1
click at [147, 469] on div "Hem here!" at bounding box center [140, 464] width 89 height 22
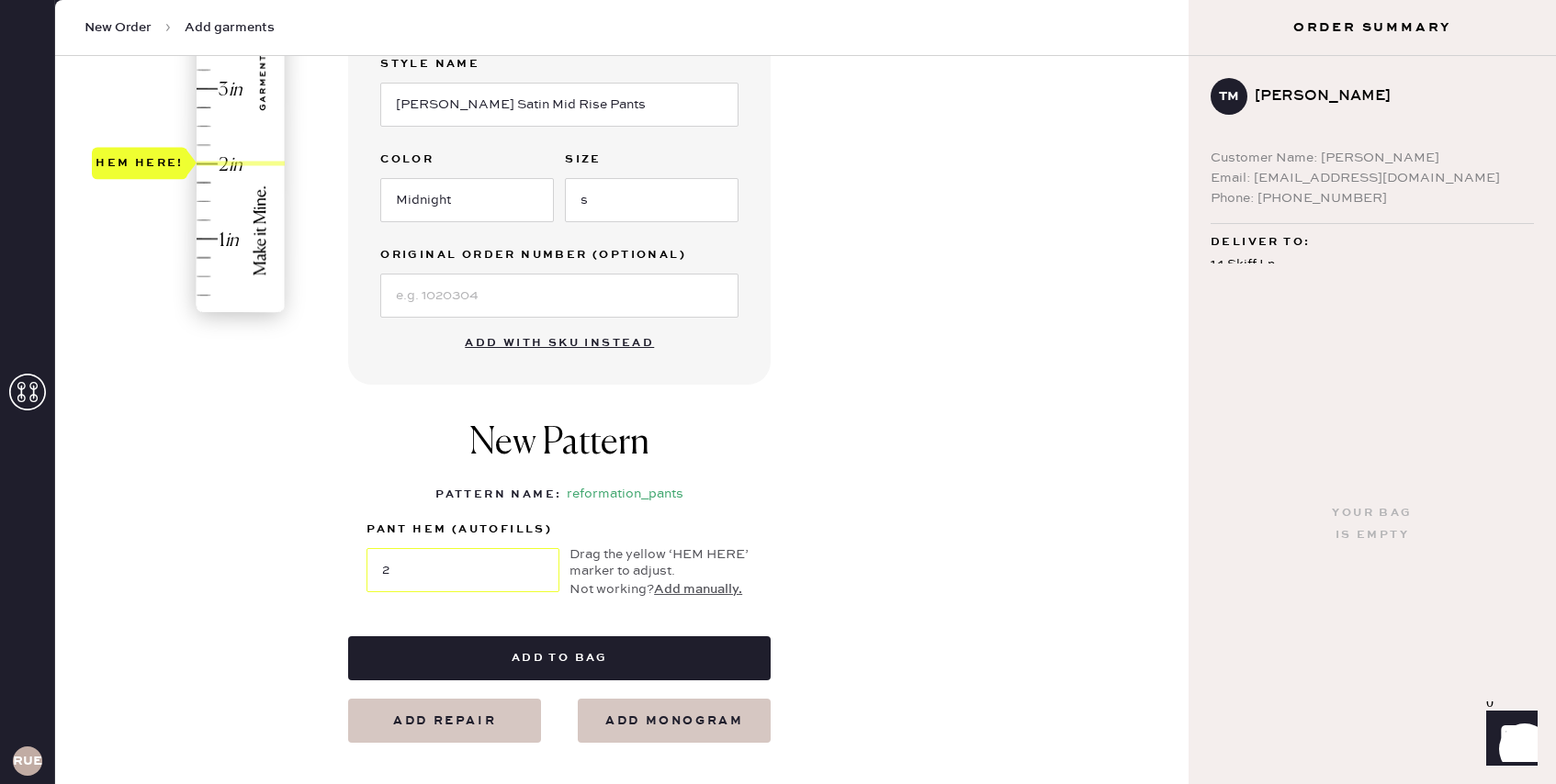
scroll to position [484, 0]
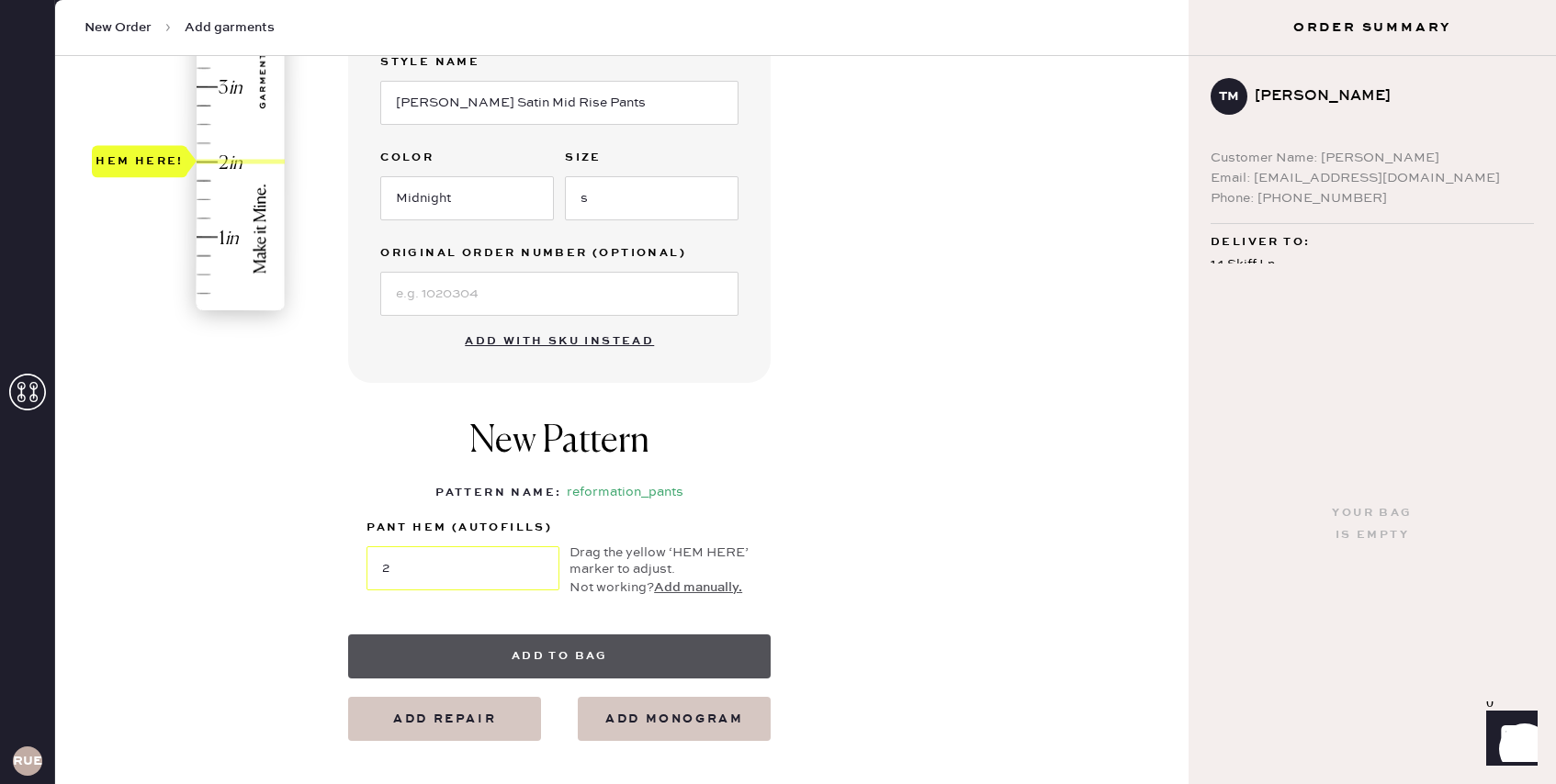
click at [580, 655] on button "Add to bag" at bounding box center [559, 657] width 423 height 44
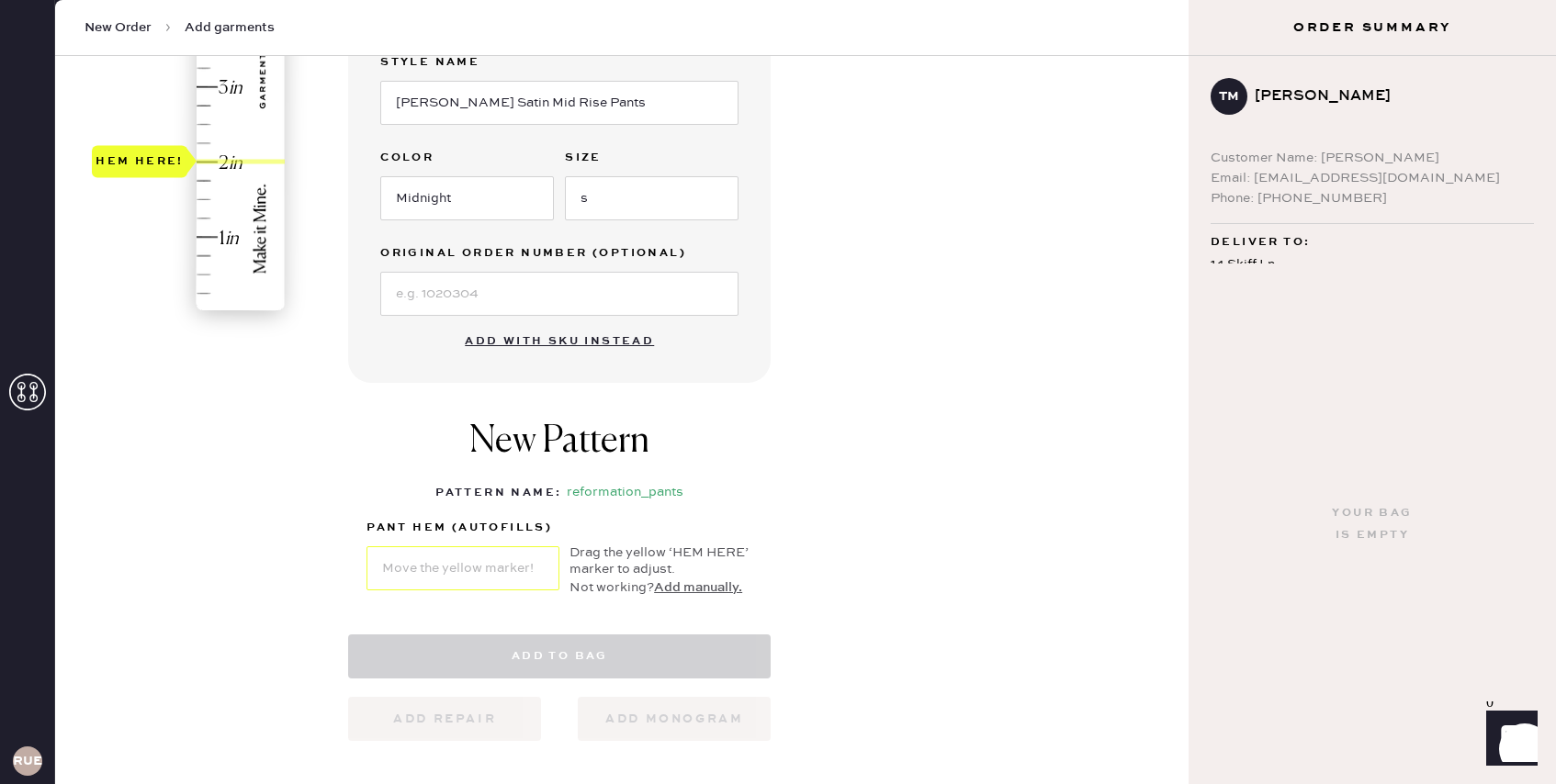
select select "4"
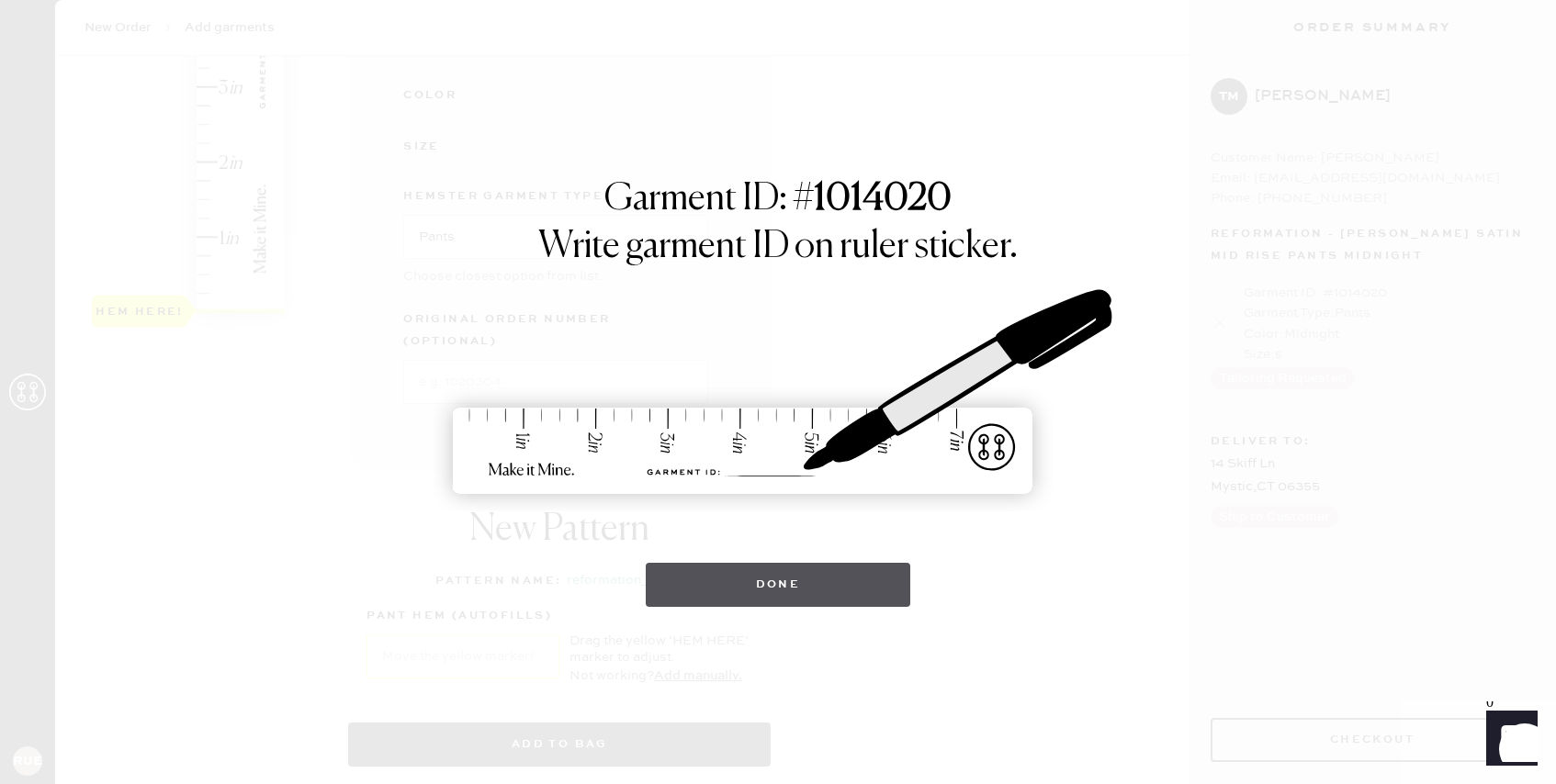
click at [820, 591] on button "Done" at bounding box center [778, 586] width 266 height 44
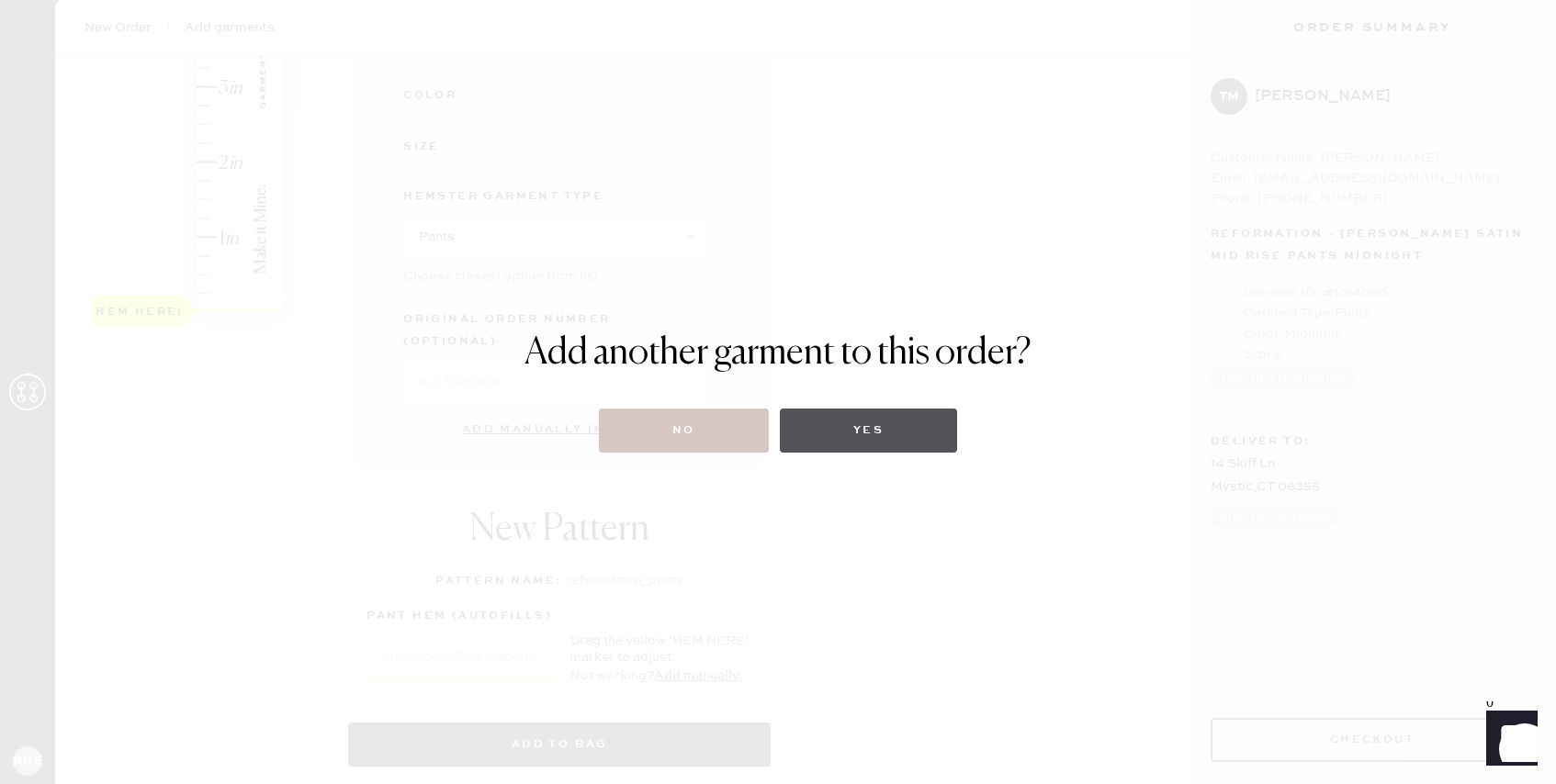
click at [835, 433] on button "Yes" at bounding box center [869, 431] width 177 height 44
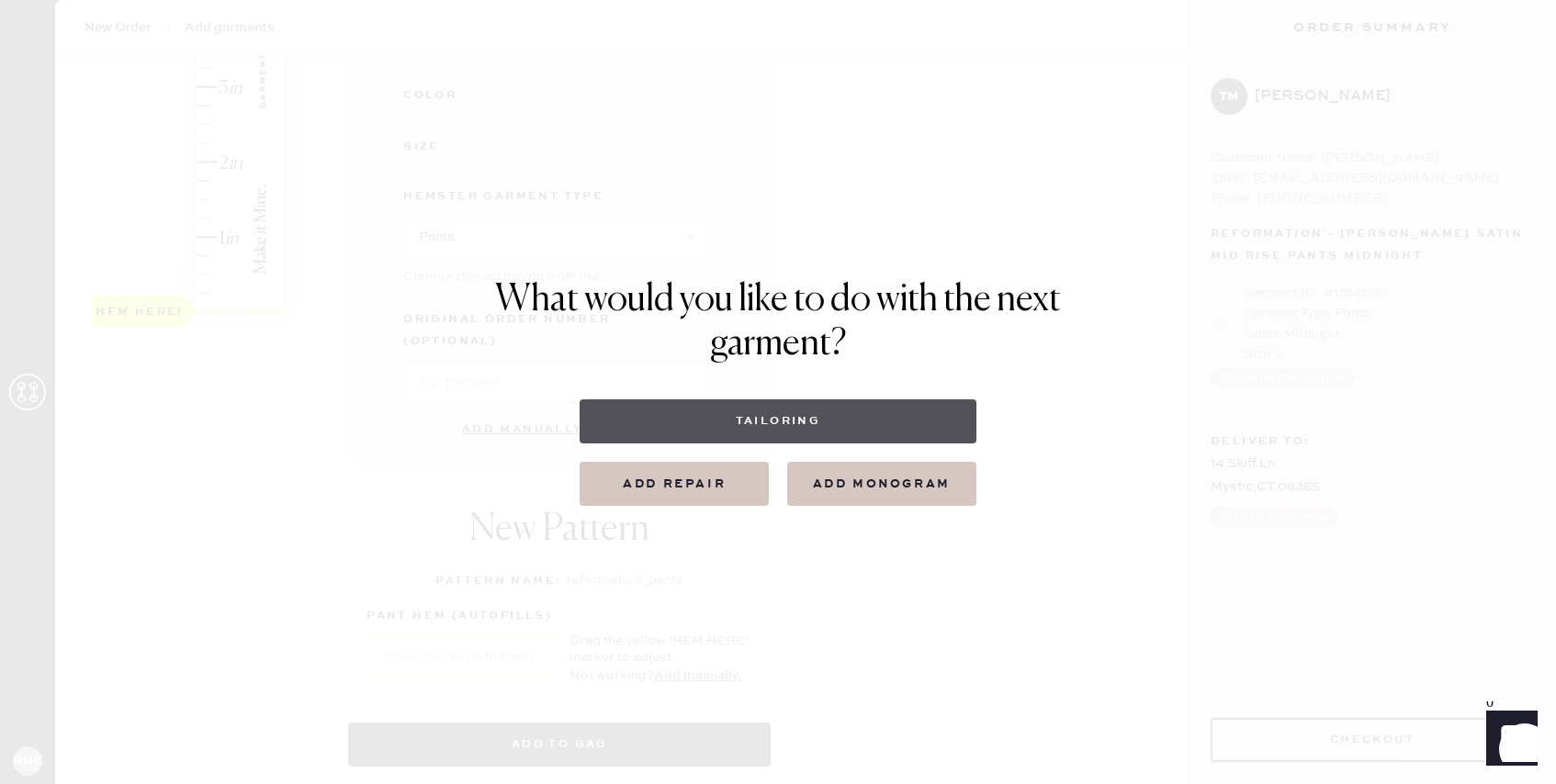
click at [784, 405] on button "Tailoring" at bounding box center [778, 422] width 396 height 44
select select
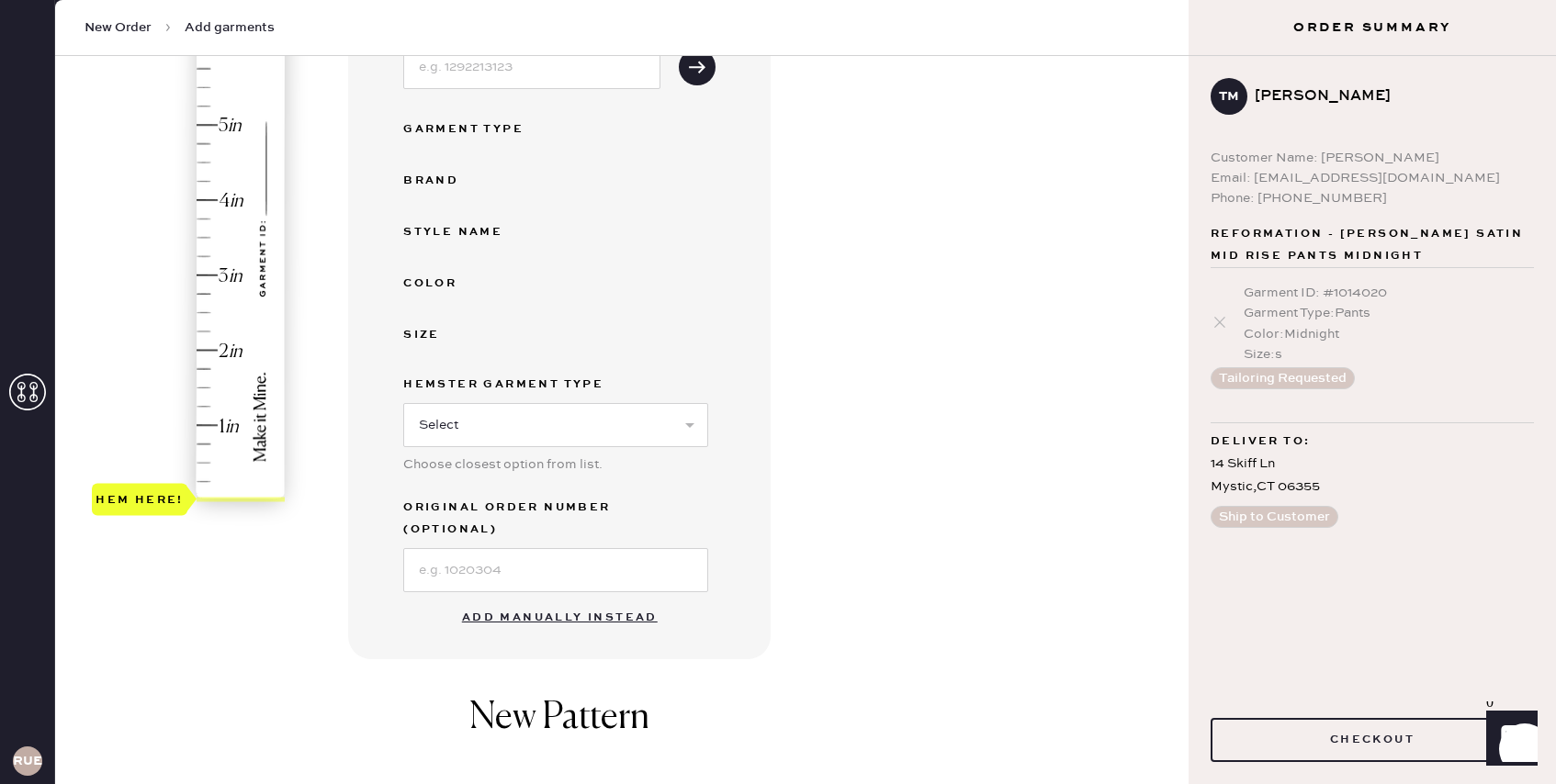
scroll to position [487, 0]
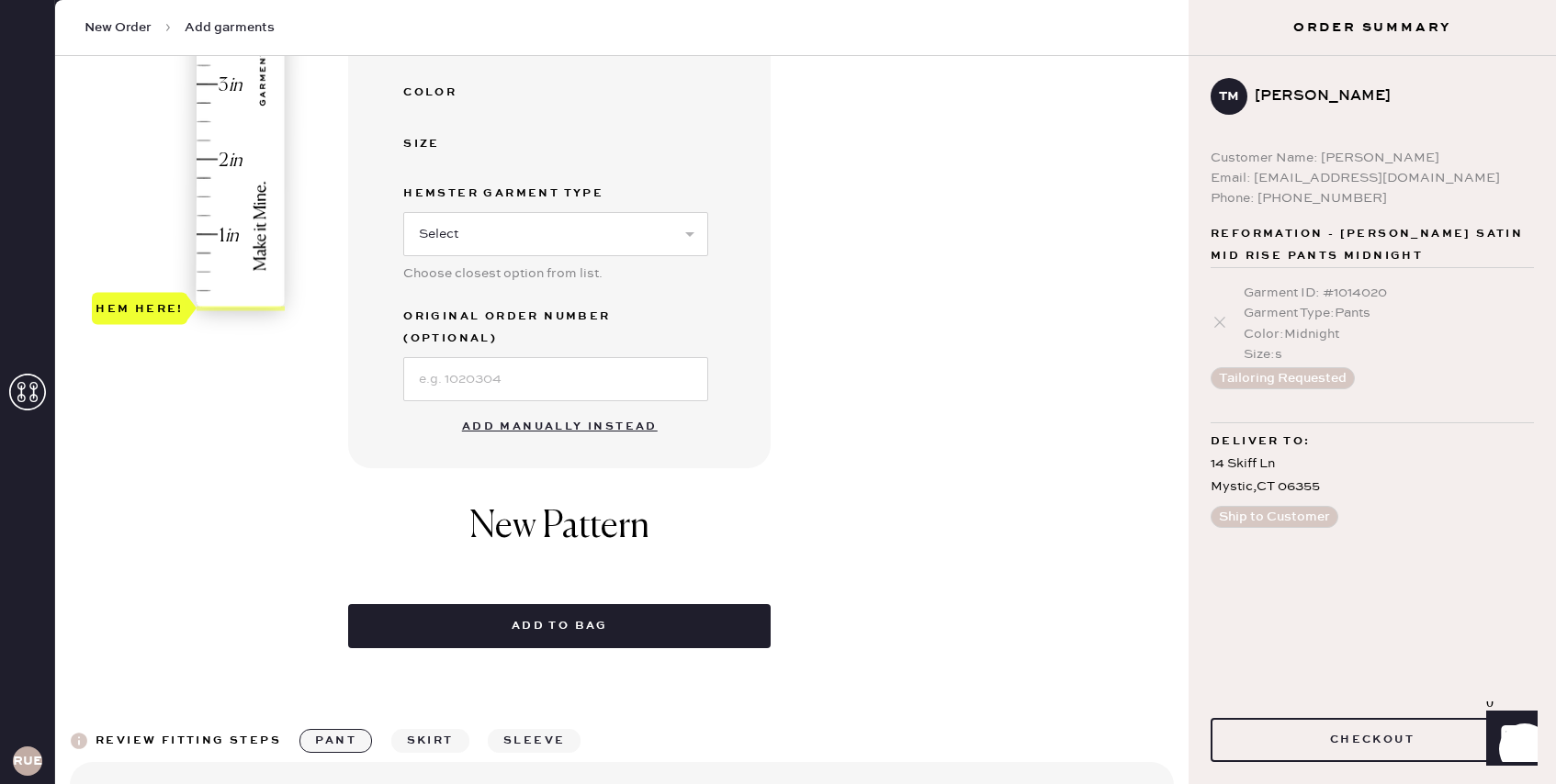
click at [554, 408] on button "Add manually instead" at bounding box center [560, 427] width 218 height 37
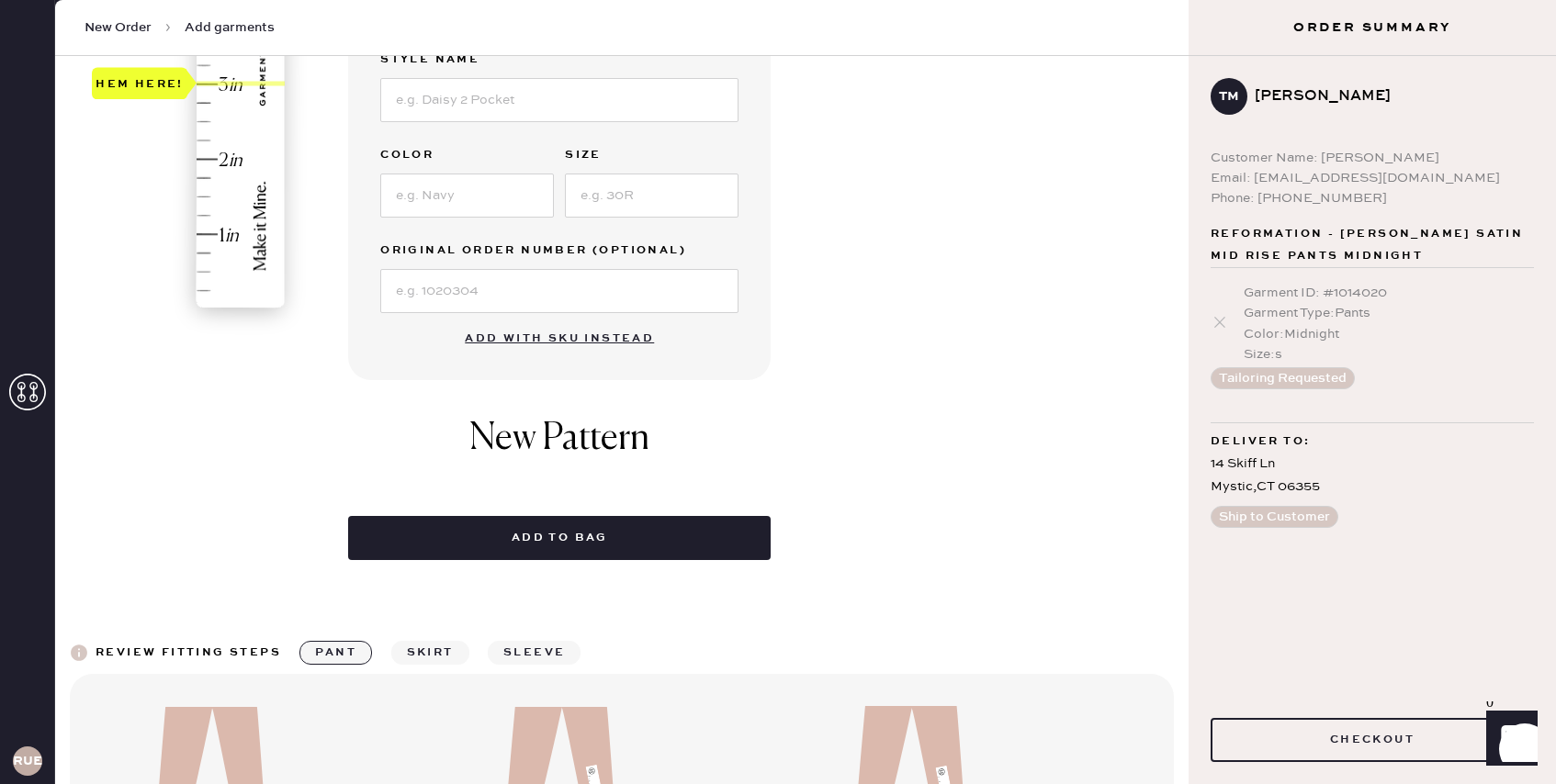
drag, startPoint x: 126, startPoint y: 310, endPoint x: 120, endPoint y: 94, distance: 216.1
click at [120, 94] on div "Hem here!" at bounding box center [139, 84] width 95 height 32
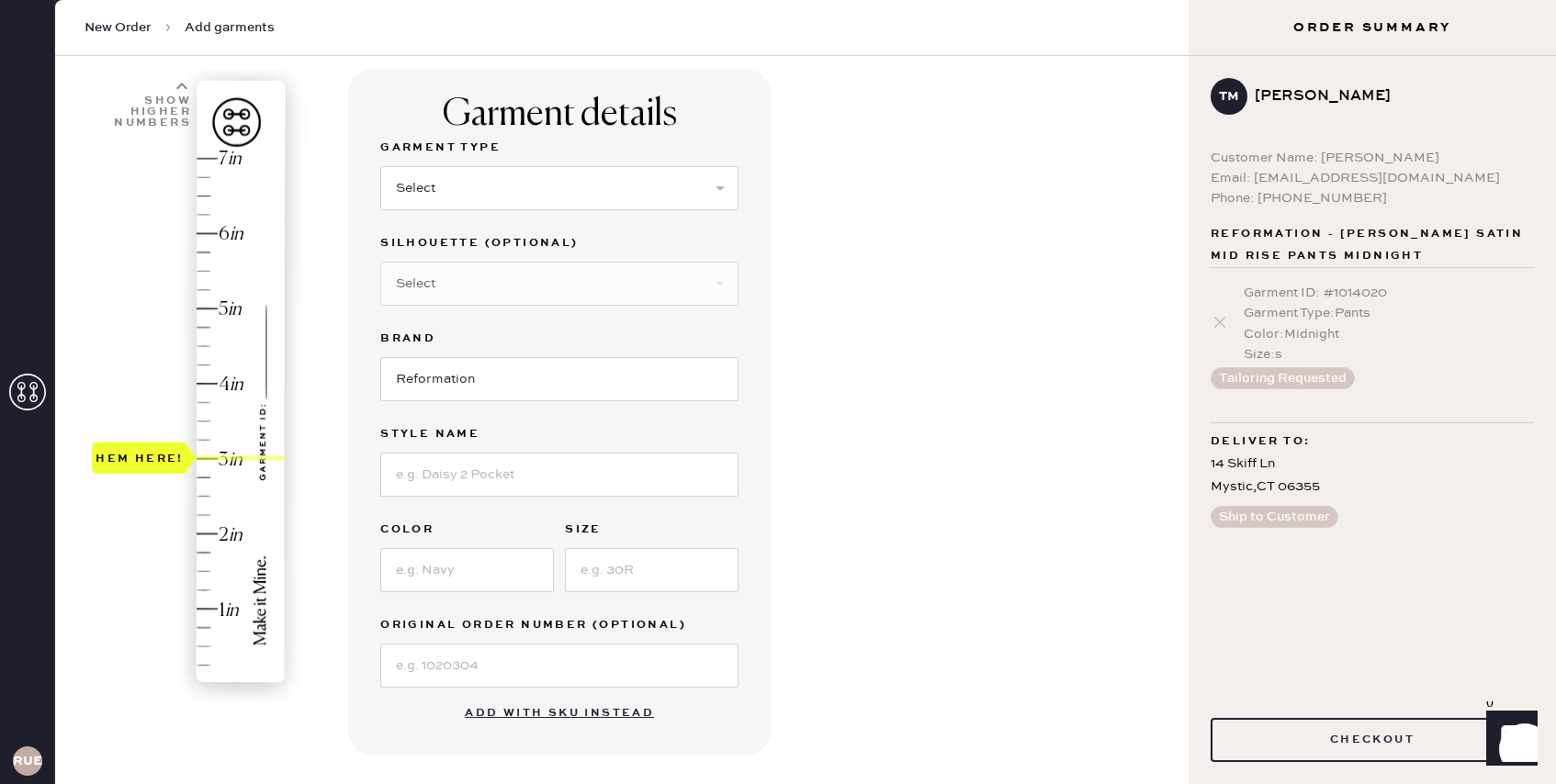
scroll to position [19, 0]
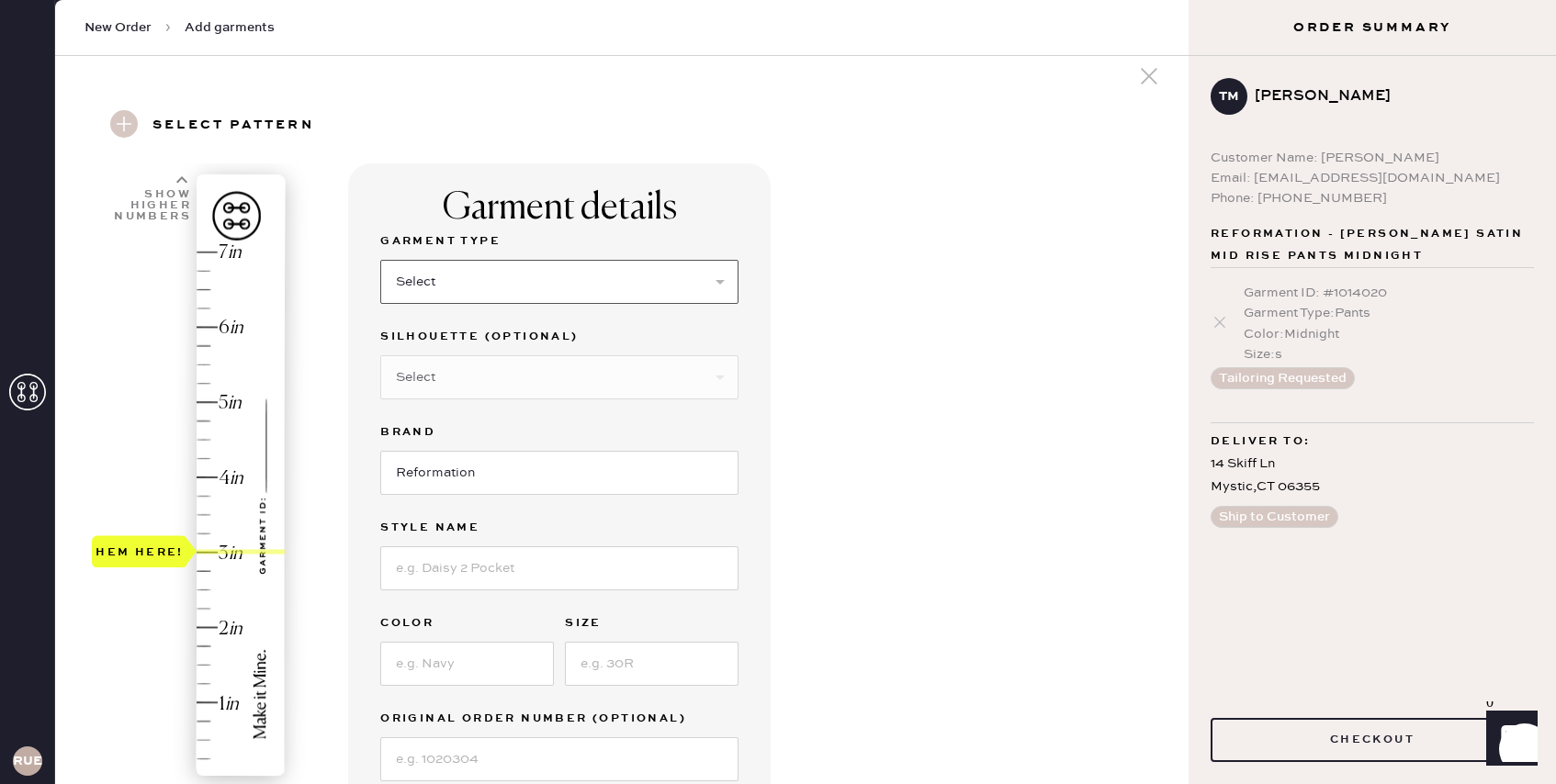
click at [527, 282] on select "Select Basic Skirt Jeans Leggings Pants Shorts Basic Sleeved Dress Basic Sleeve…" at bounding box center [560, 282] width 358 height 44
select select "4"
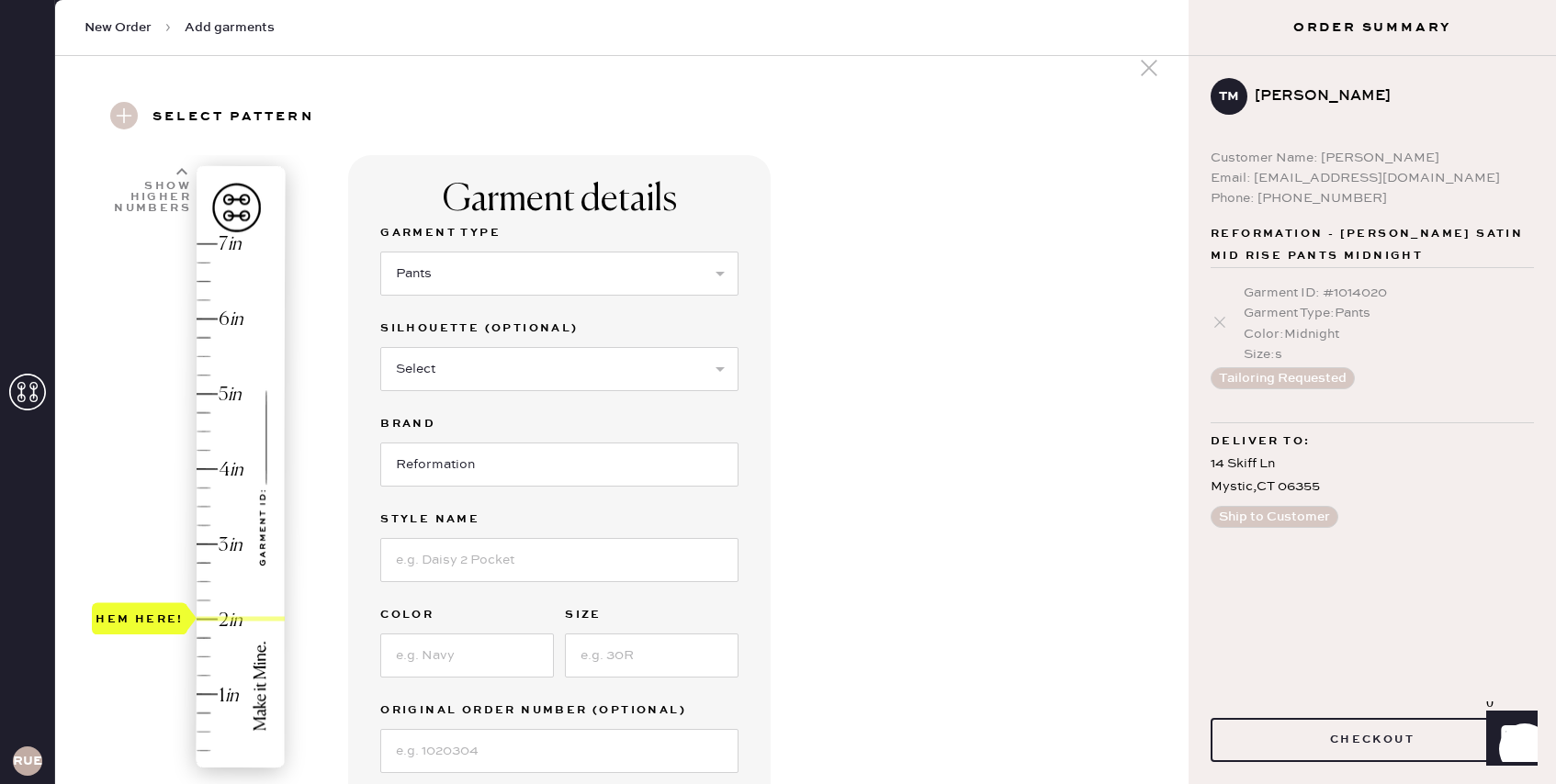
type input "3"
drag, startPoint x: 119, startPoint y: 777, endPoint x: 125, endPoint y: 558, distance: 219.1
click at [125, 558] on div "Hem here!" at bounding box center [139, 543] width 95 height 32
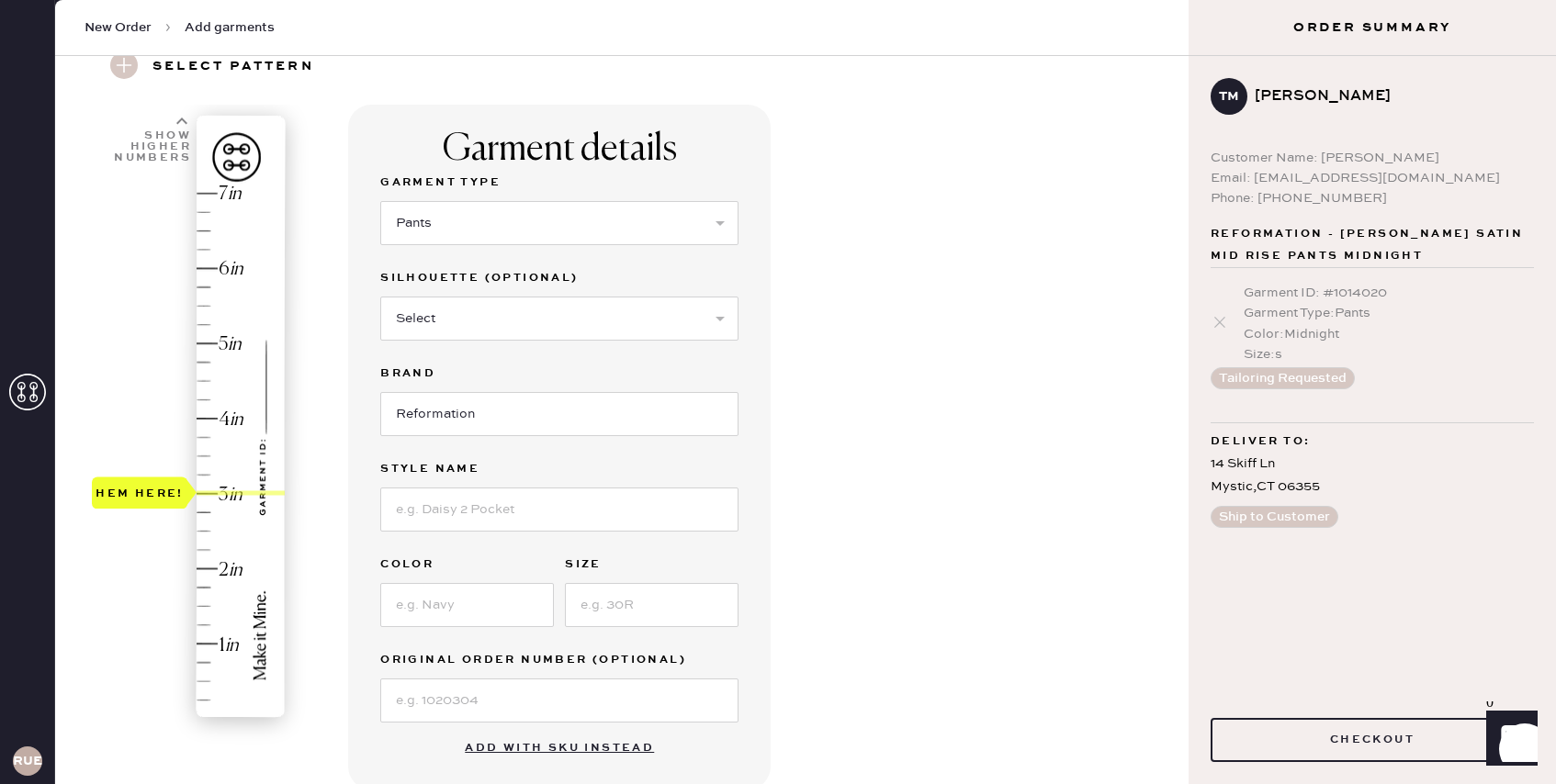
scroll to position [120, 0]
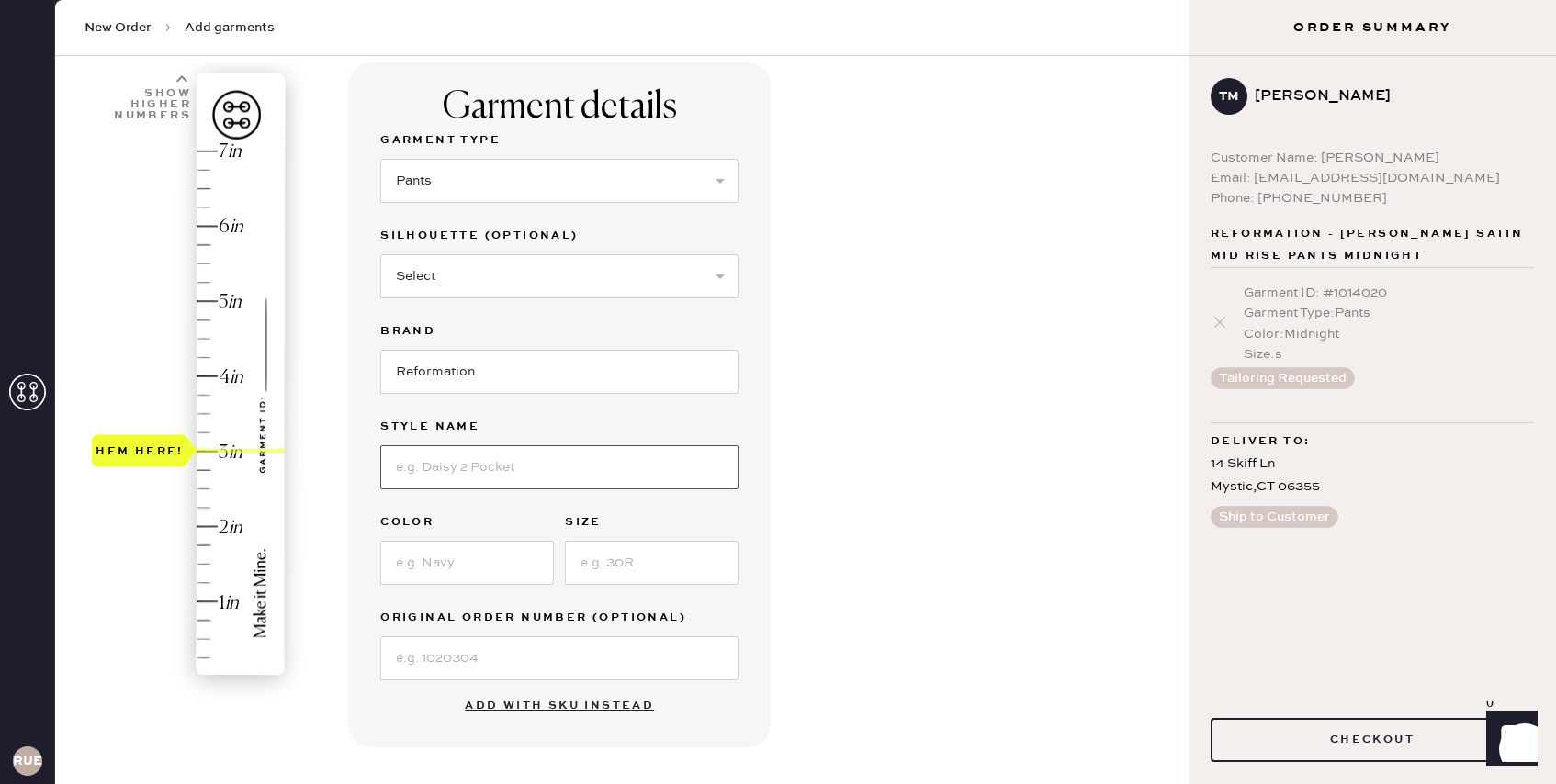
click at [493, 457] on input at bounding box center [560, 467] width 358 height 44
type input "[PERSON_NAME] Satin Mid Rise Pants"
click at [497, 556] on input at bounding box center [467, 563] width 173 height 44
type input "black"
click at [643, 565] on input at bounding box center [651, 563] width 173 height 44
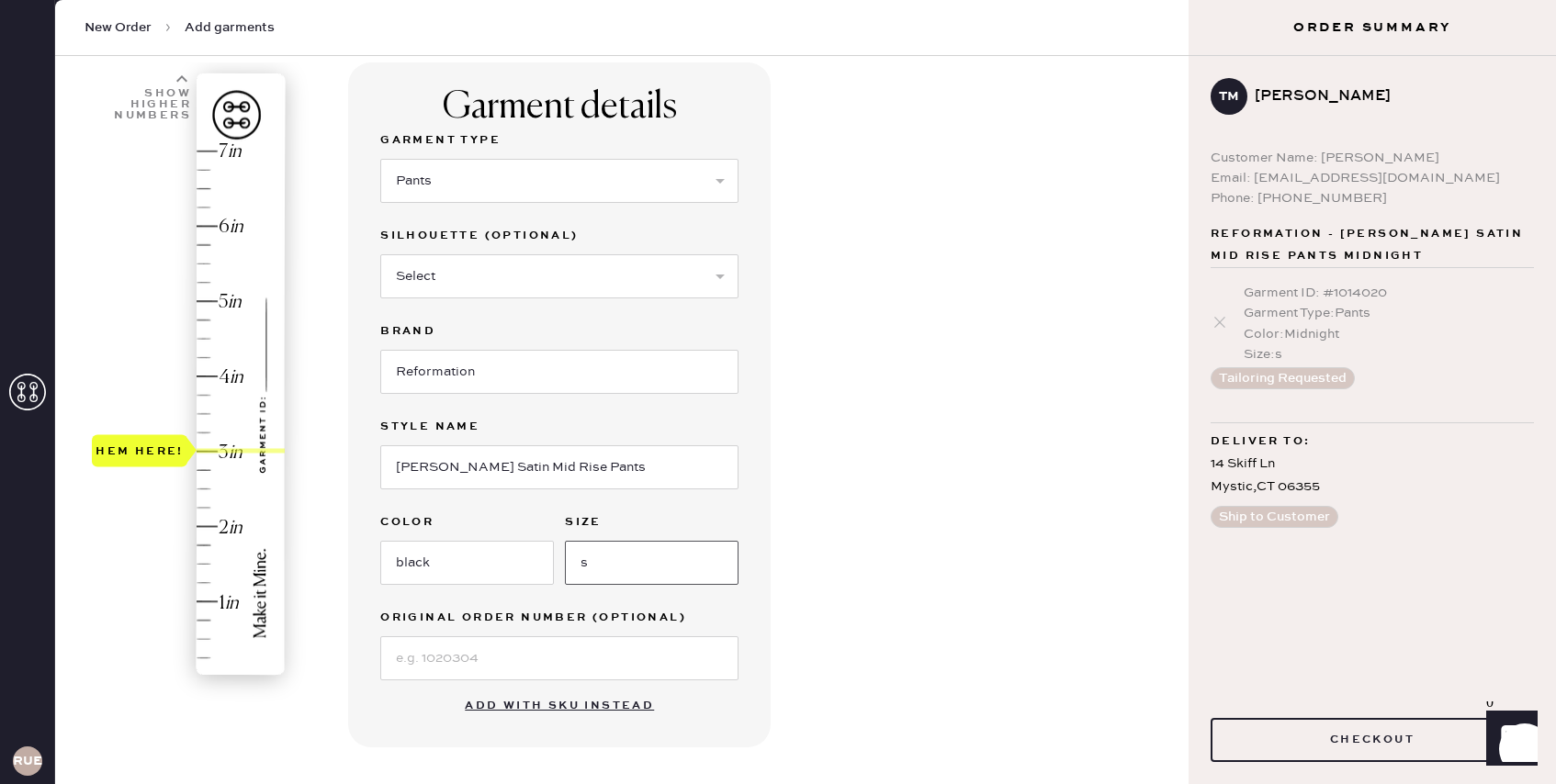
type input "s"
click at [580, 645] on input at bounding box center [560, 659] width 358 height 44
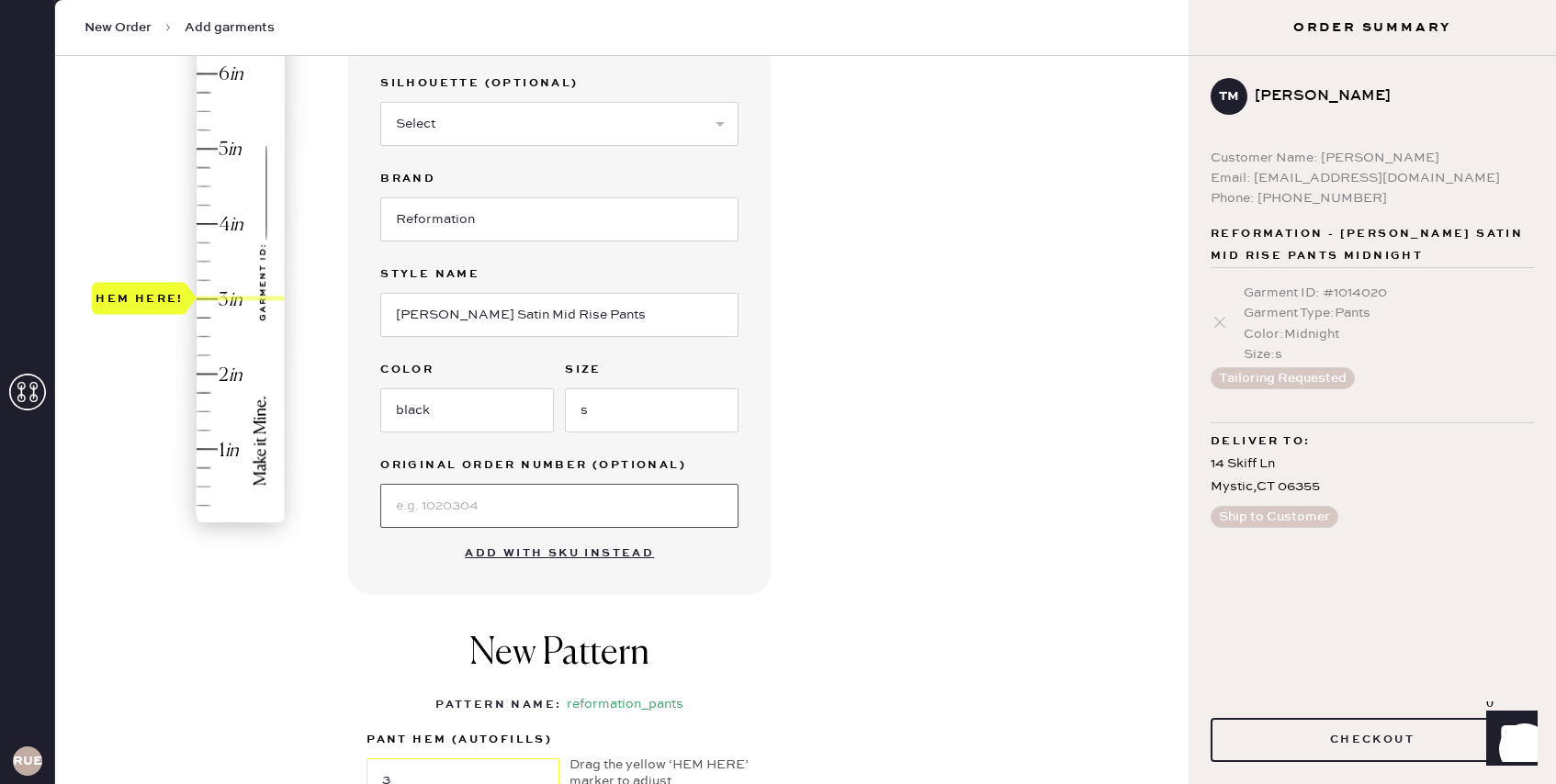
scroll to position [343, 0]
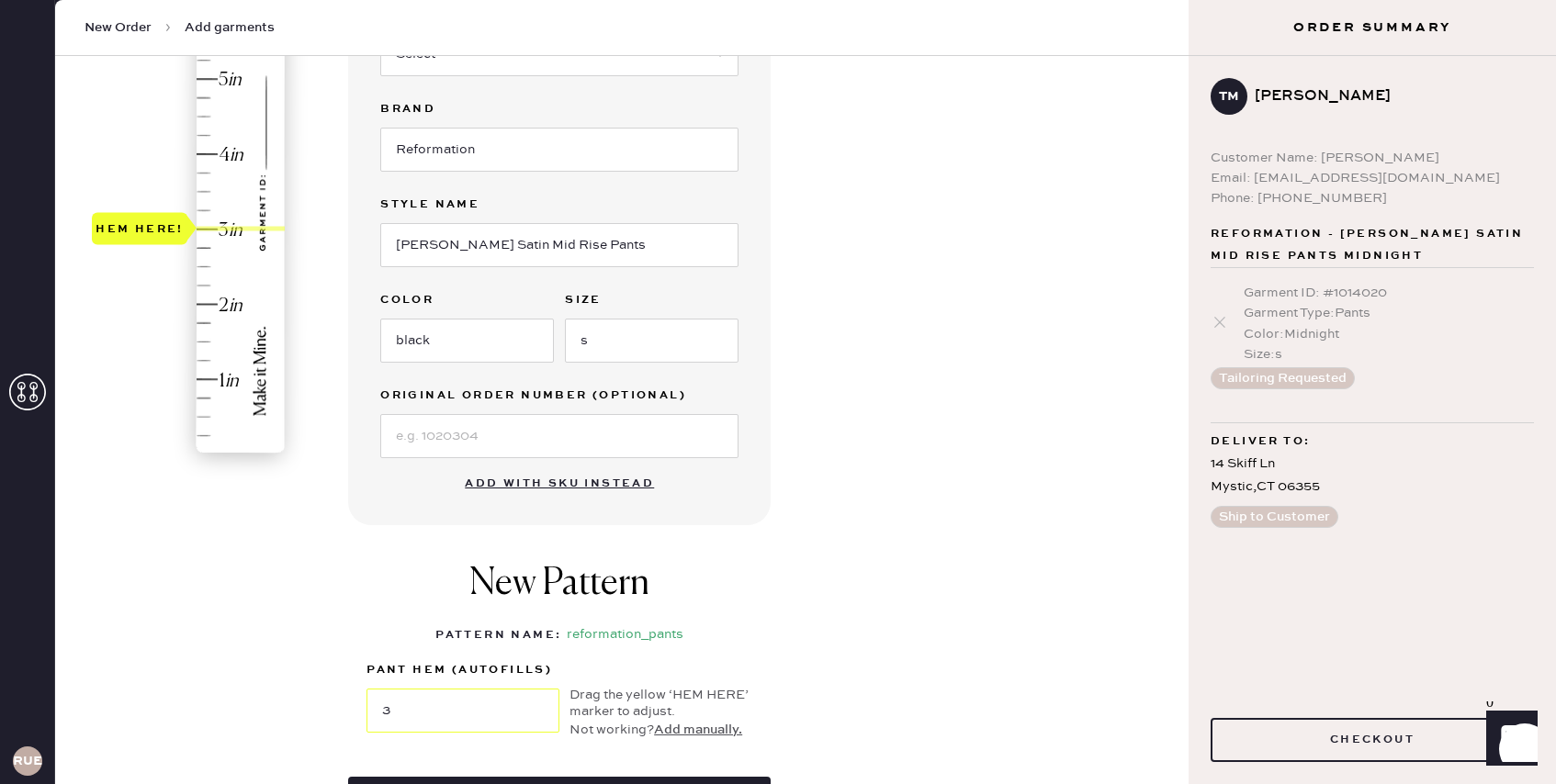
click at [909, 535] on div "Garment details Garment Type Select Basic Skirt Jeans Leggings Pants Shorts Bas…" at bounding box center [760, 361] width 826 height 1043
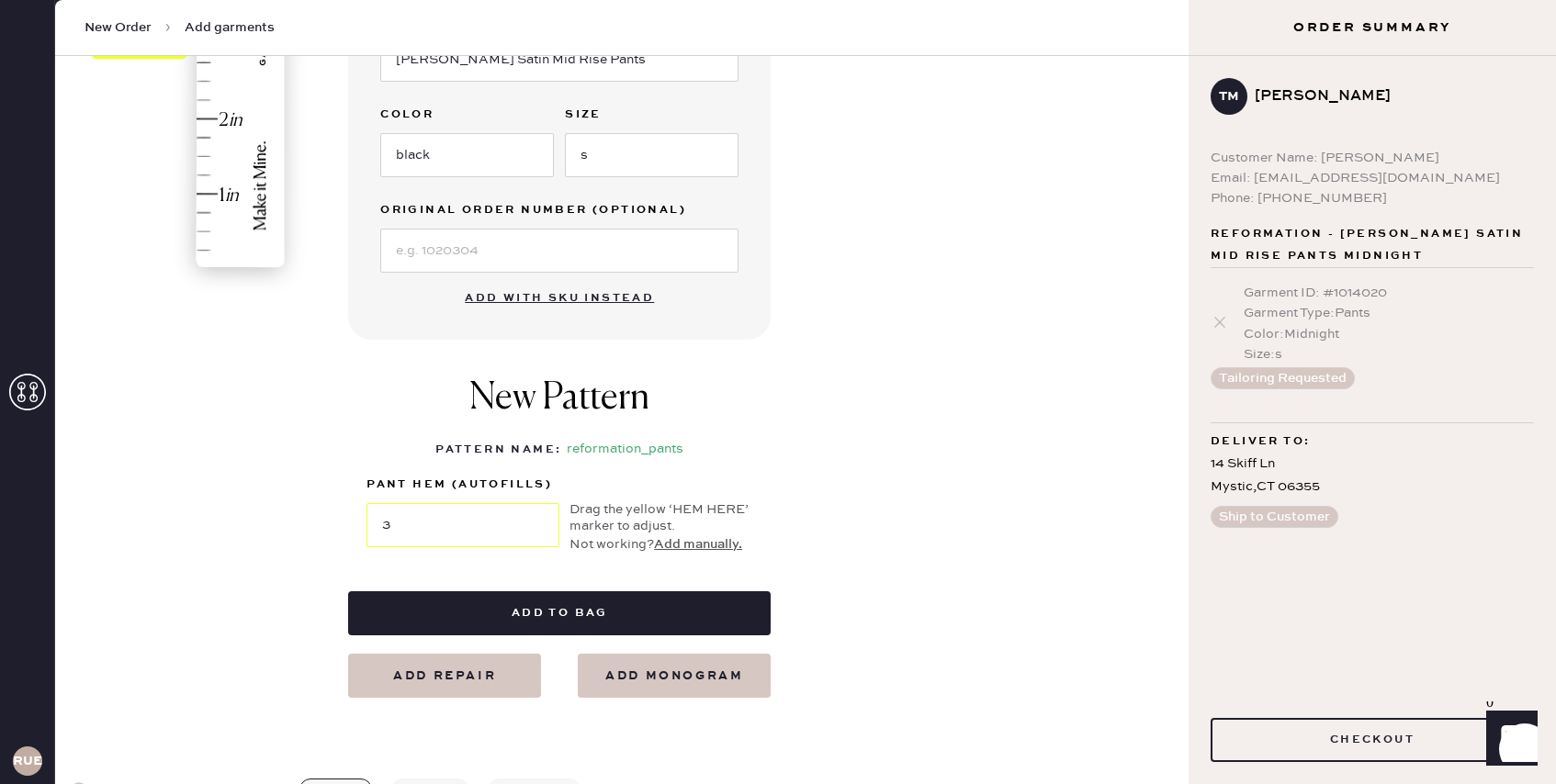
scroll to position [538, 0]
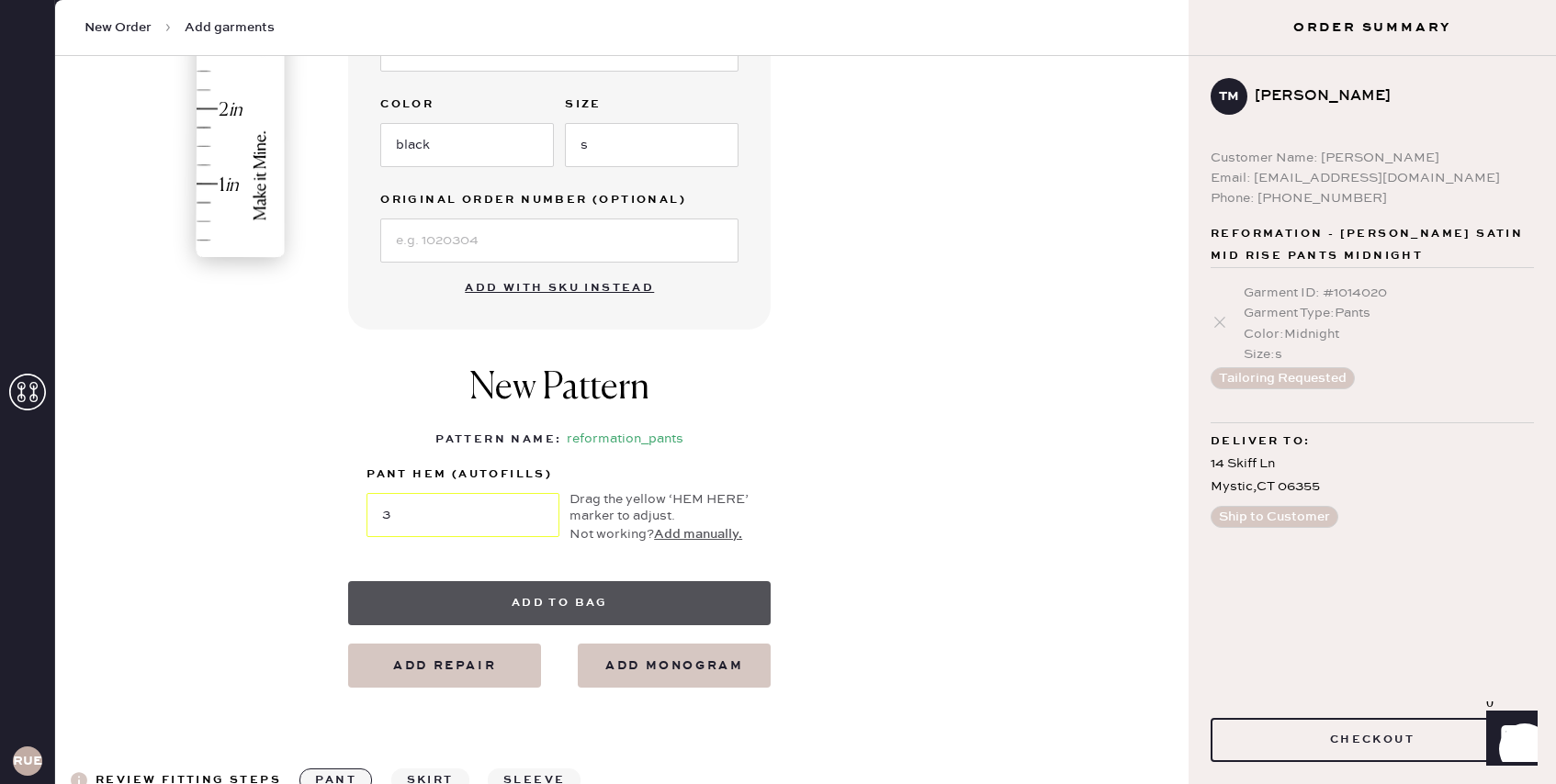
click at [668, 605] on button "Add to bag" at bounding box center [559, 604] width 423 height 44
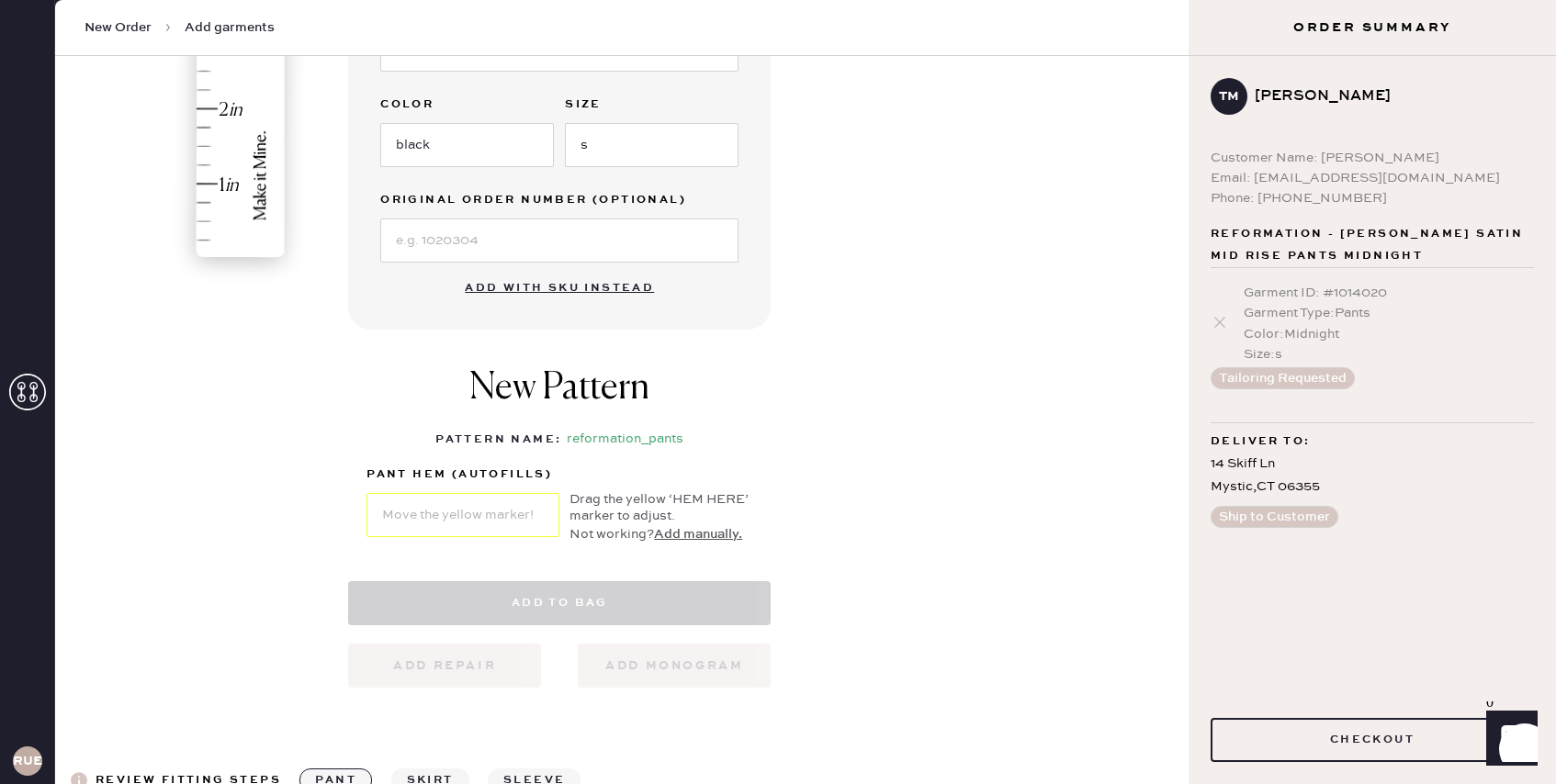
select select "4"
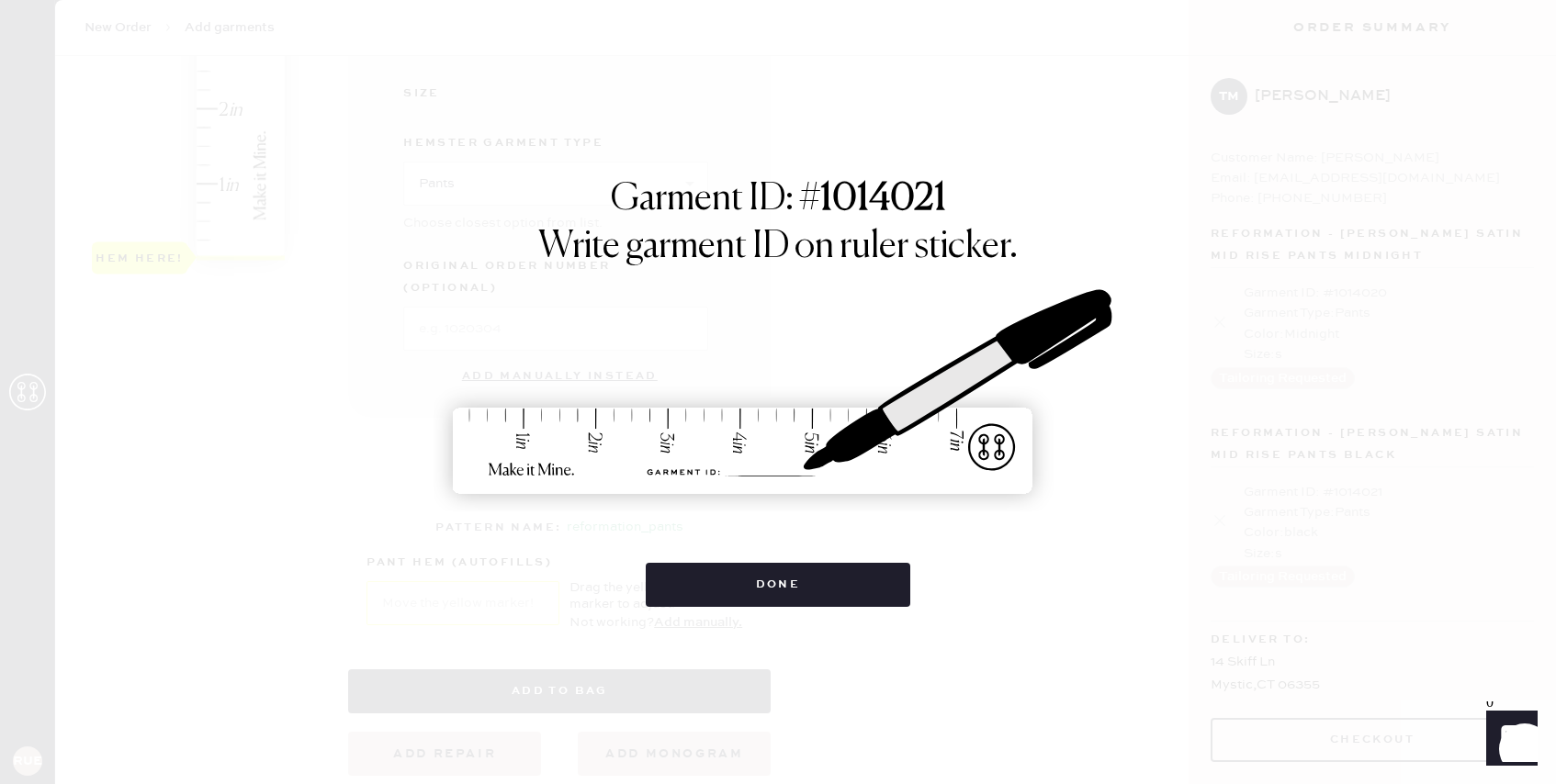
click at [752, 612] on div "Garment ID: # 1014021 Write garment ID on ruler sticker. Done" at bounding box center [778, 392] width 1556 height 784
click at [776, 588] on button "Done" at bounding box center [778, 586] width 266 height 44
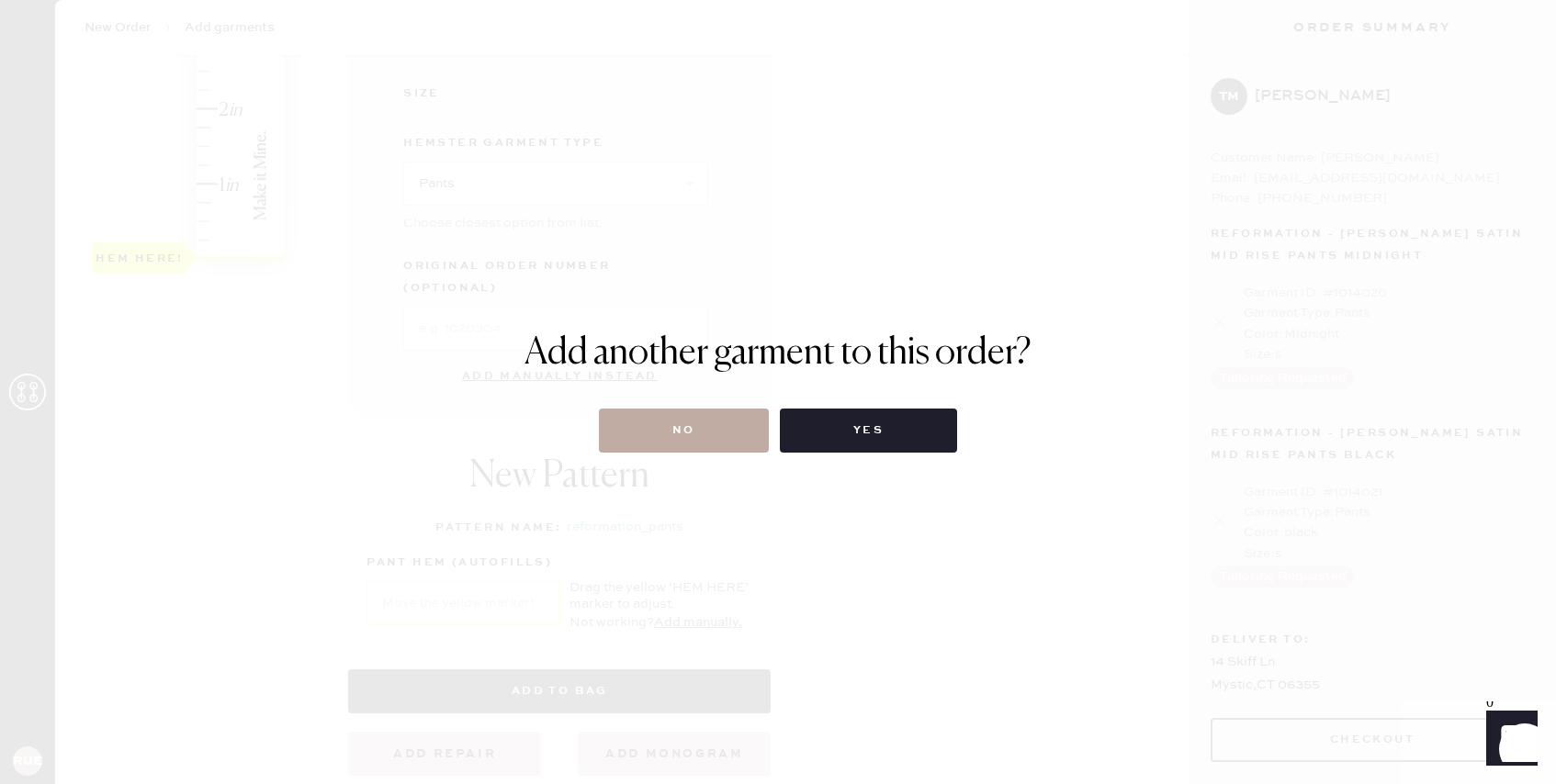
click at [725, 438] on button "No" at bounding box center [684, 431] width 170 height 44
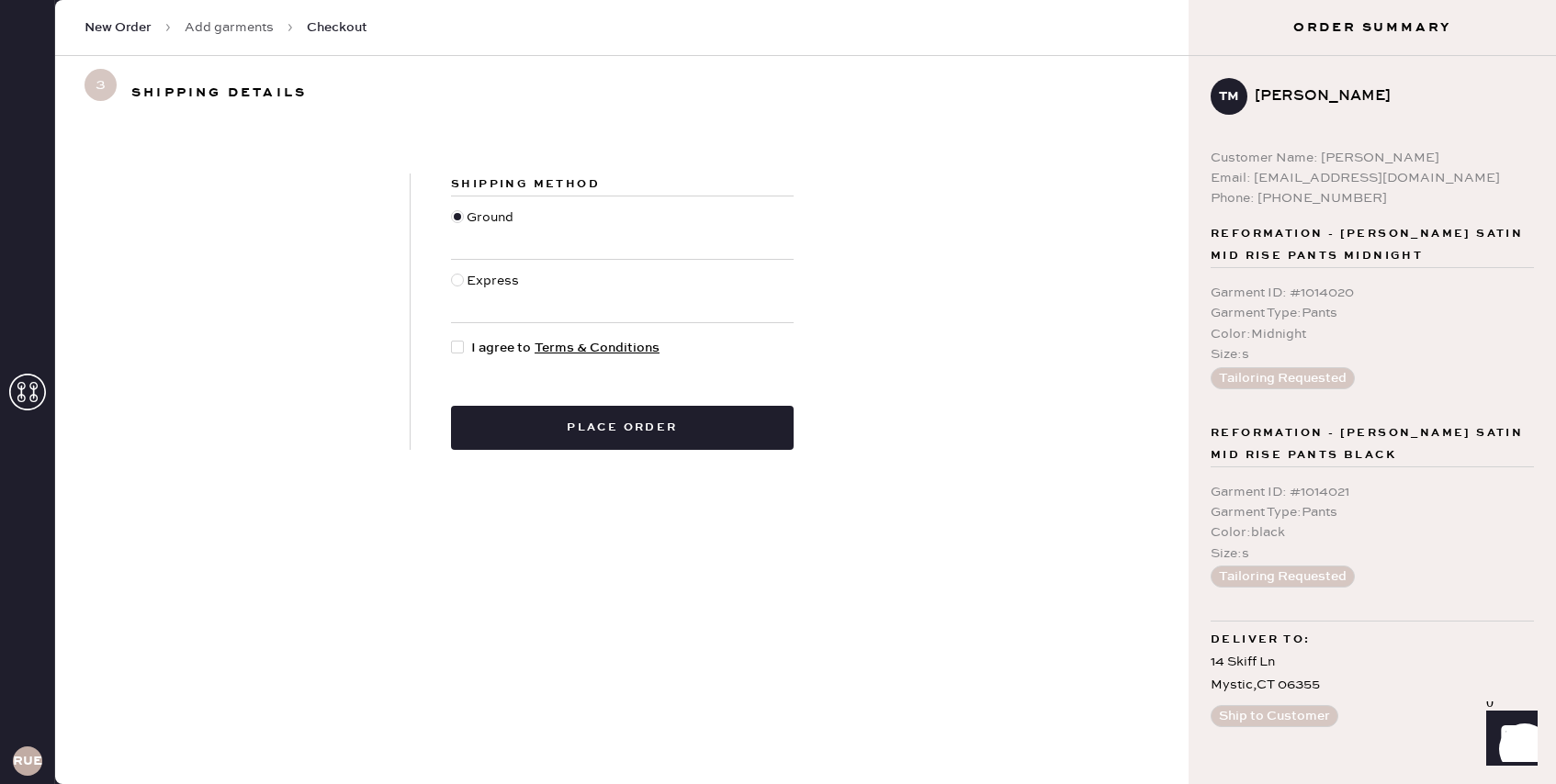
click at [456, 352] on div at bounding box center [457, 347] width 13 height 13
click at [452, 339] on input "I agree to Terms & Conditions" at bounding box center [451, 338] width 1 height 1
checkbox input "true"
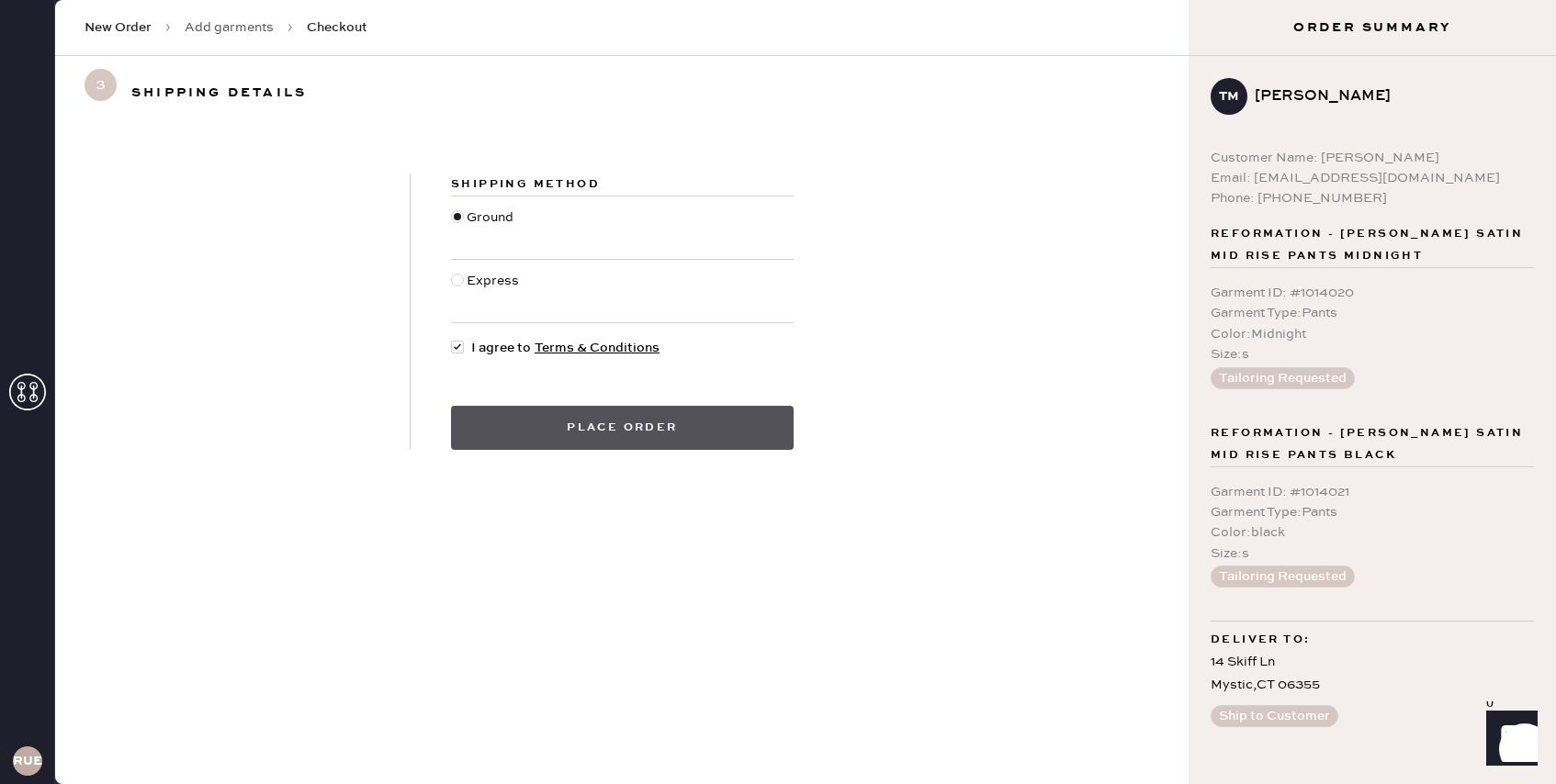
click at [733, 433] on button "Place order" at bounding box center [622, 428] width 343 height 44
